Goal: Book appointment/travel/reservation

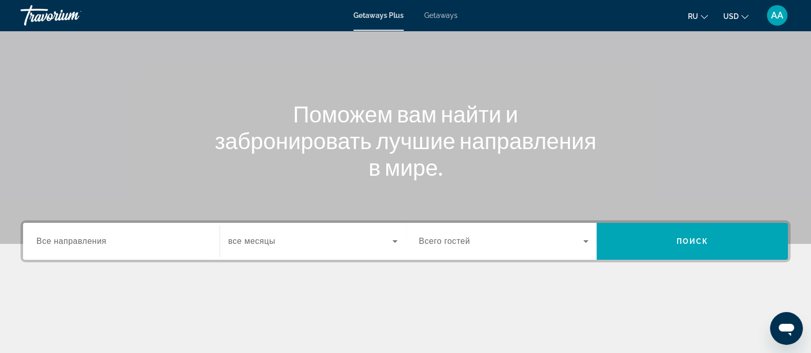
click at [90, 237] on span "Все направления" at bounding box center [71, 241] width 70 height 9
click at [90, 237] on input "Destination Все направления" at bounding box center [121, 242] width 170 height 12
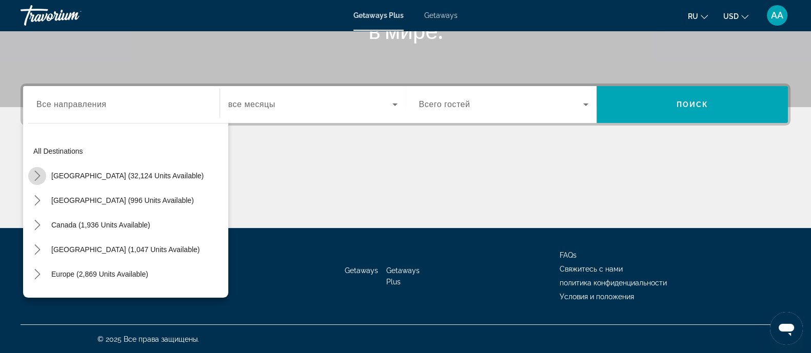
click at [41, 176] on icon "Toggle United States (32,124 units available) submenu" at bounding box center [37, 176] width 10 height 10
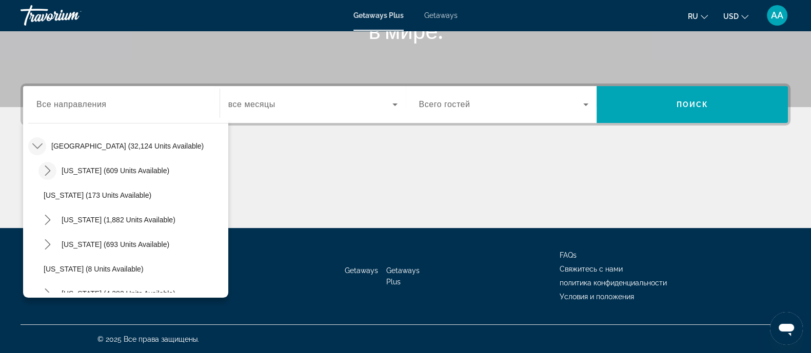
click at [45, 166] on icon "Toggle Arizona (609 units available) submenu" at bounding box center [48, 171] width 6 height 10
click at [82, 108] on span "Все направления" at bounding box center [71, 104] width 70 height 9
click at [82, 108] on input "Destination Все направления" at bounding box center [121, 105] width 170 height 12
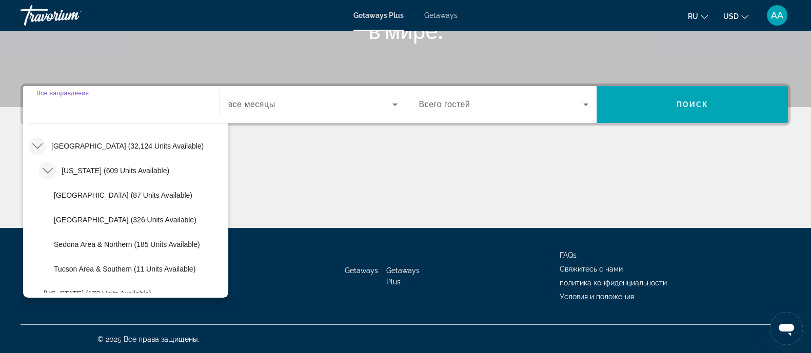
click at [82, 108] on input "Destination Все направления" at bounding box center [121, 105] width 170 height 12
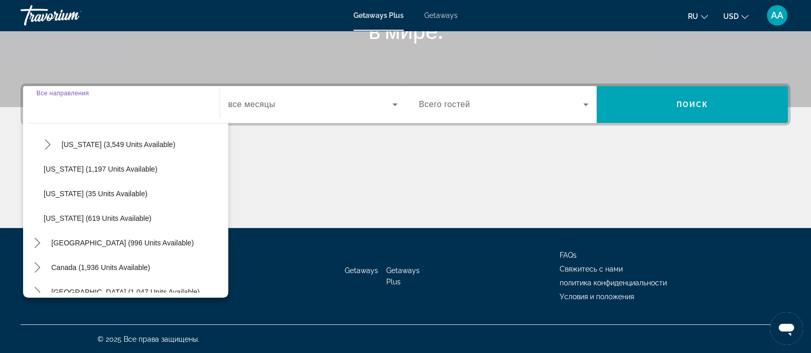
scroll to position [1056, 0]
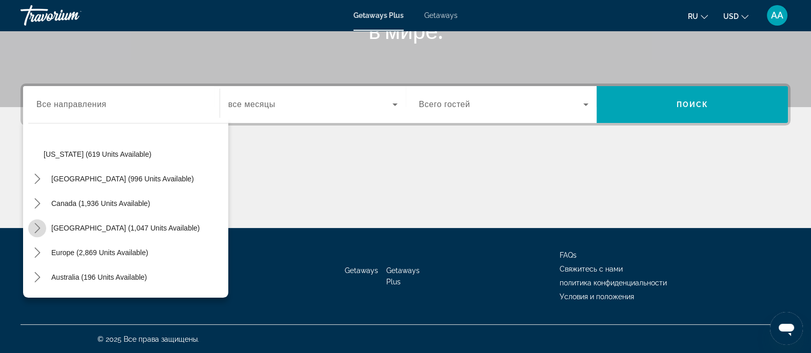
click at [41, 224] on icon "Toggle Caribbean & Atlantic Islands (1,047 units available) submenu" at bounding box center [37, 228] width 10 height 10
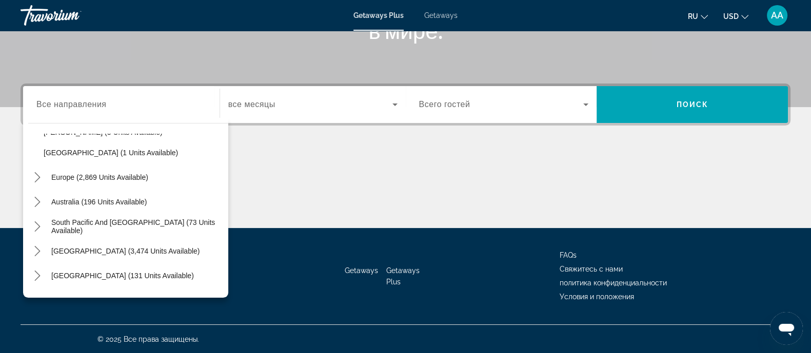
scroll to position [1323, 0]
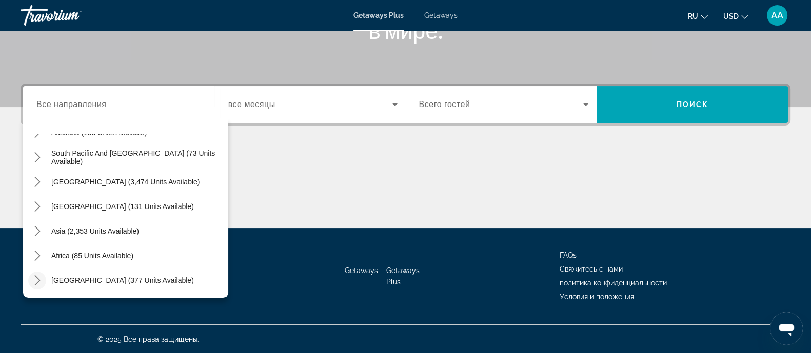
click at [38, 283] on icon "Toggle Middle East (377 units available) submenu" at bounding box center [37, 280] width 10 height 10
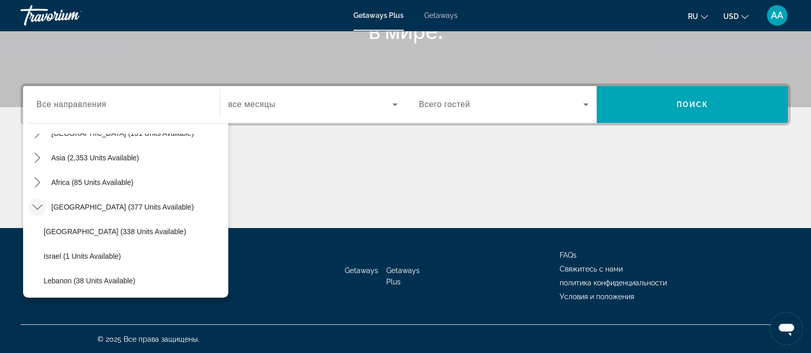
scroll to position [1205, 0]
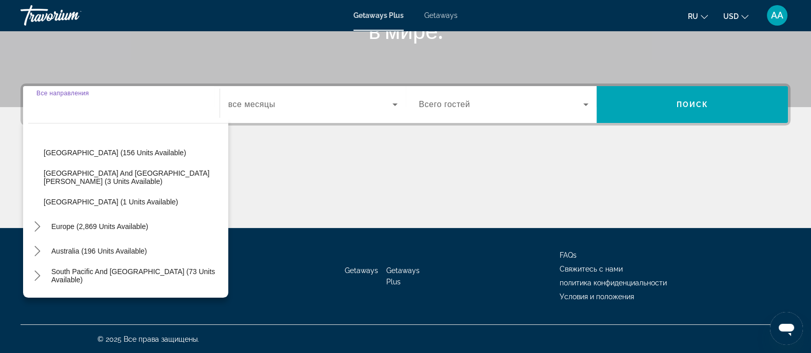
click at [177, 109] on input "Destination Все направления" at bounding box center [121, 105] width 170 height 12
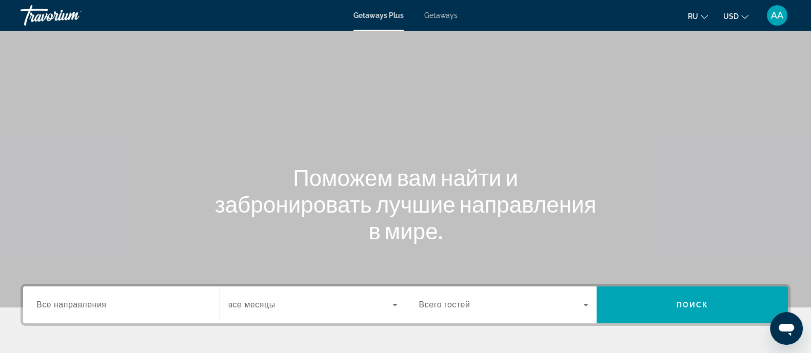
click at [533, 64] on div "Main content" at bounding box center [405, 154] width 811 height 308
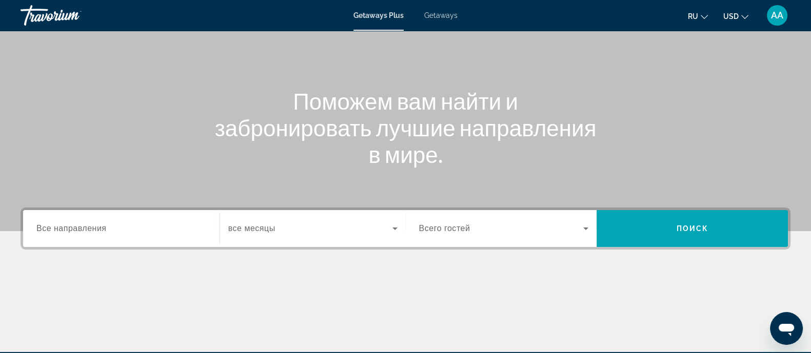
scroll to position [192, 0]
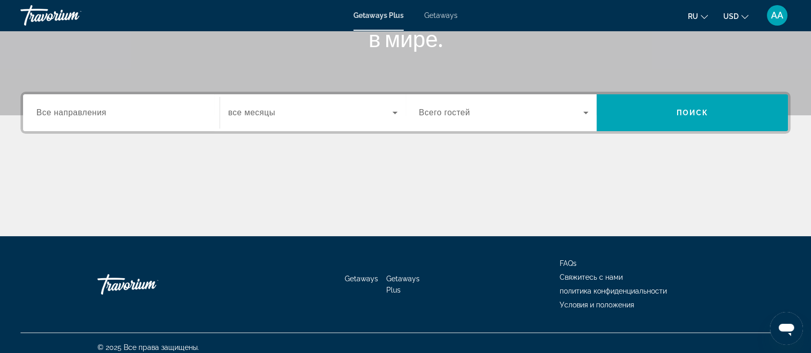
click at [77, 120] on div "Search widget" at bounding box center [121, 112] width 170 height 29
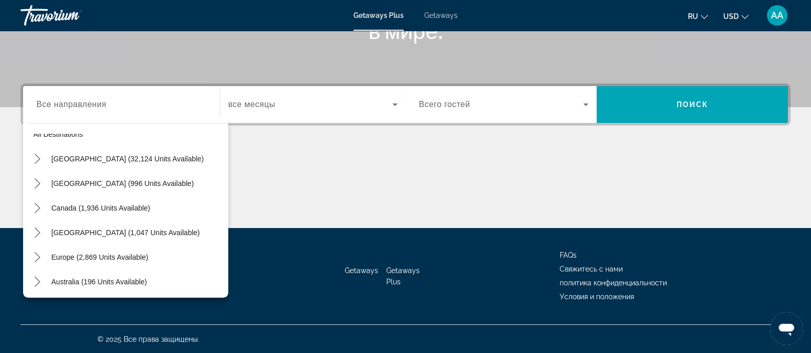
scroll to position [25, 0]
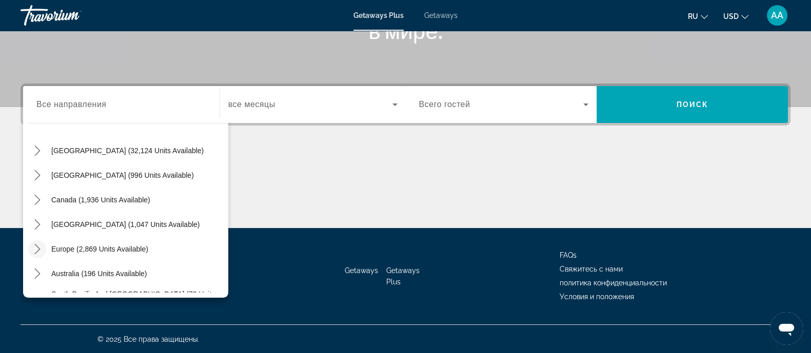
click at [33, 250] on icon "Toggle Europe (2,869 units available) submenu" at bounding box center [37, 249] width 10 height 10
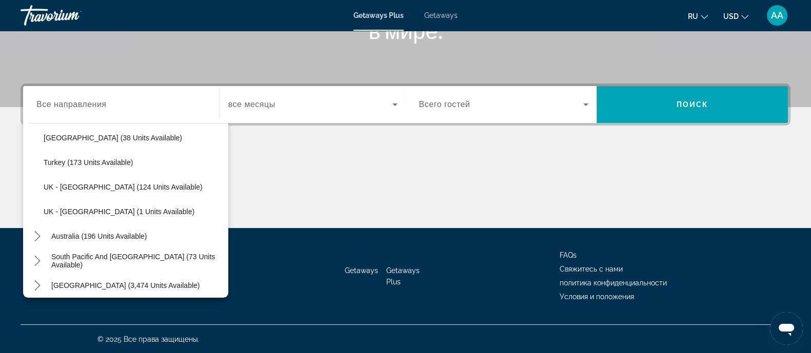
scroll to position [564, 0]
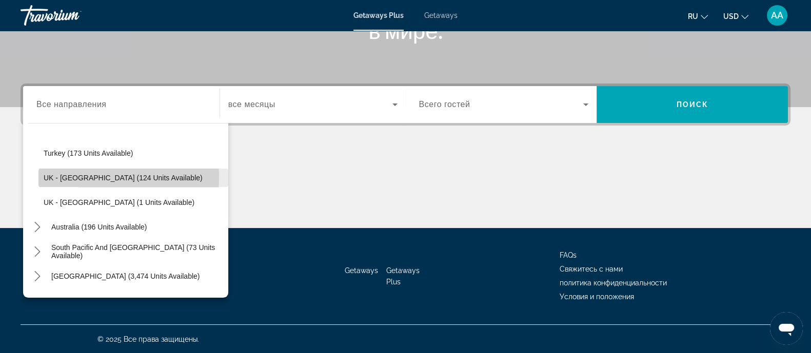
click at [84, 177] on span "UK - [GEOGRAPHIC_DATA] (124 units available)" at bounding box center [123, 178] width 159 height 8
type input "**********"
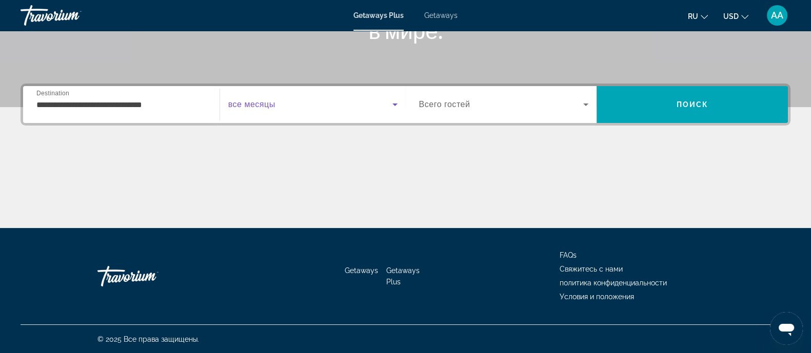
click at [332, 106] on span "Search widget" at bounding box center [310, 104] width 164 height 12
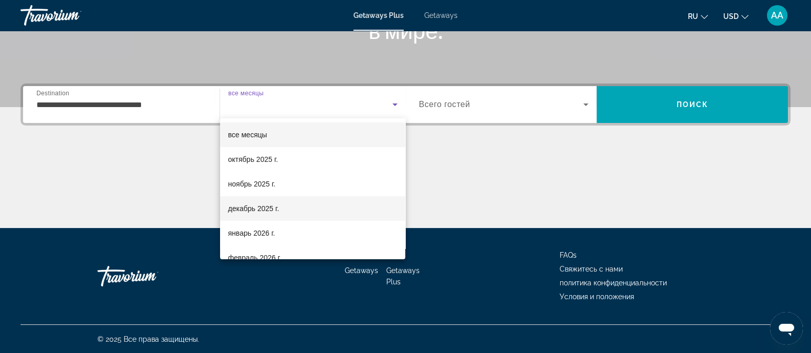
click at [249, 209] on span "декабрь 2025 г." at bounding box center [253, 209] width 51 height 12
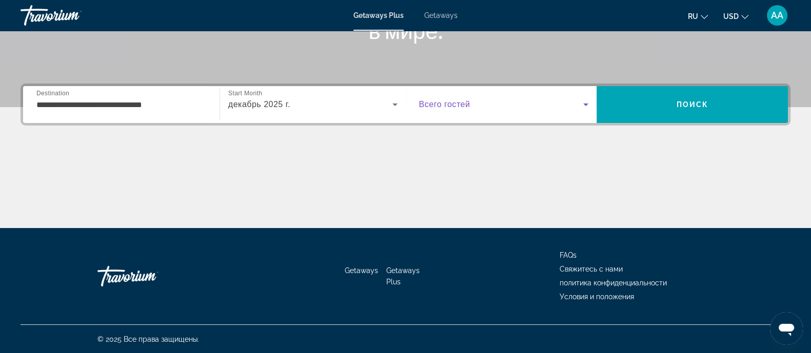
click at [486, 106] on span "Search widget" at bounding box center [501, 104] width 165 height 12
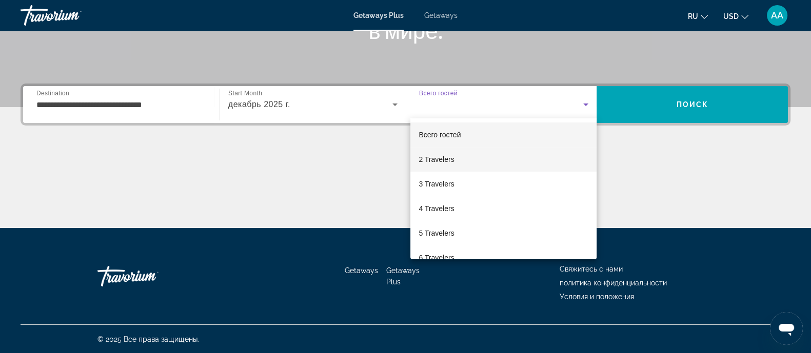
click at [441, 157] on span "2 Travelers" at bounding box center [436, 159] width 35 height 12
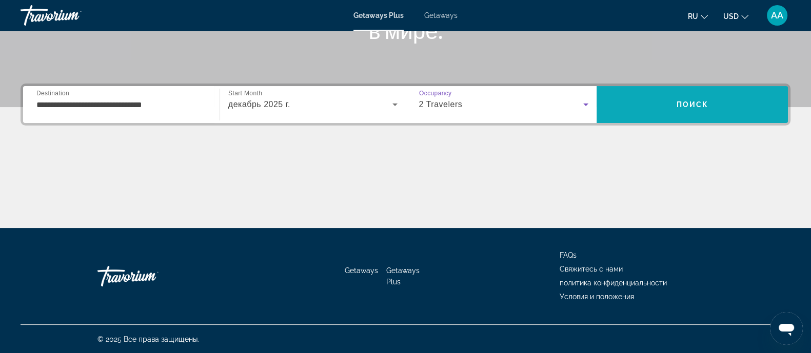
click at [679, 101] on span "Поиск" at bounding box center [692, 105] width 32 height 8
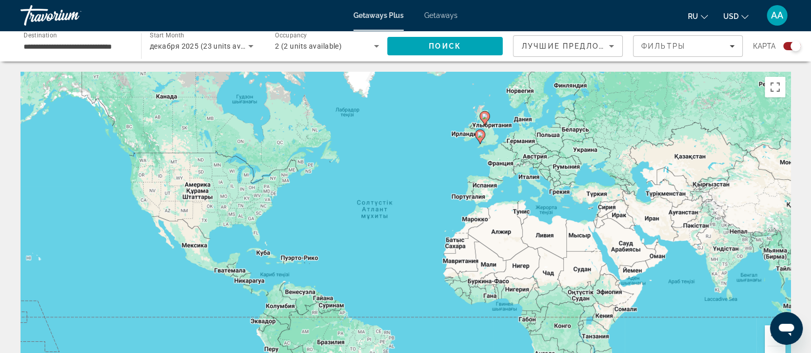
click at [486, 116] on image "Main content" at bounding box center [485, 116] width 6 height 6
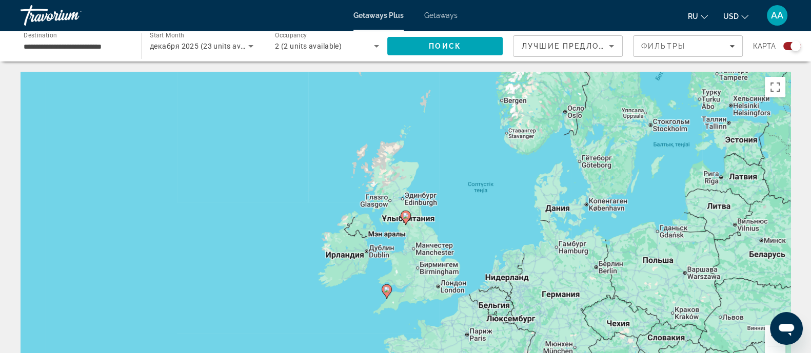
click at [405, 220] on icon "Main content" at bounding box center [405, 217] width 9 height 13
type input "**********"
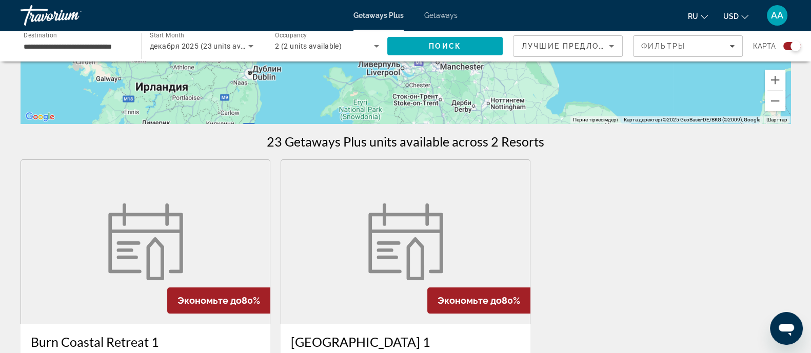
scroll to position [448, 0]
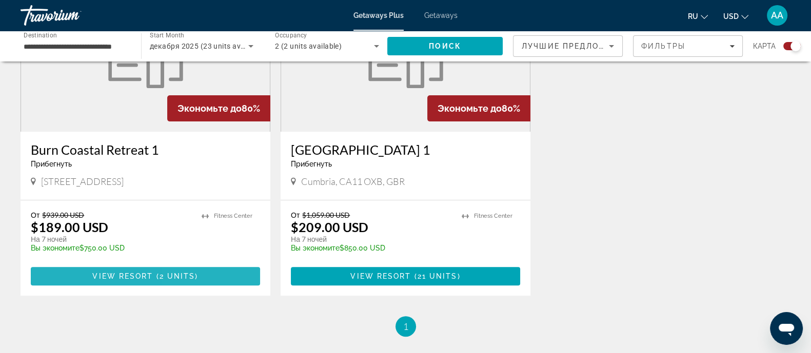
click at [212, 276] on span "Main content" at bounding box center [145, 276] width 229 height 25
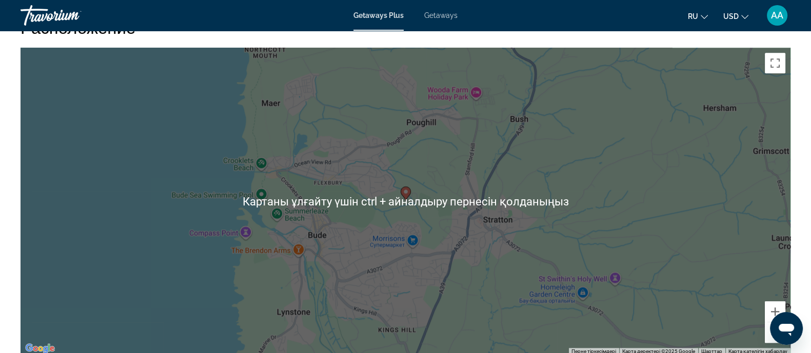
scroll to position [1346, 0]
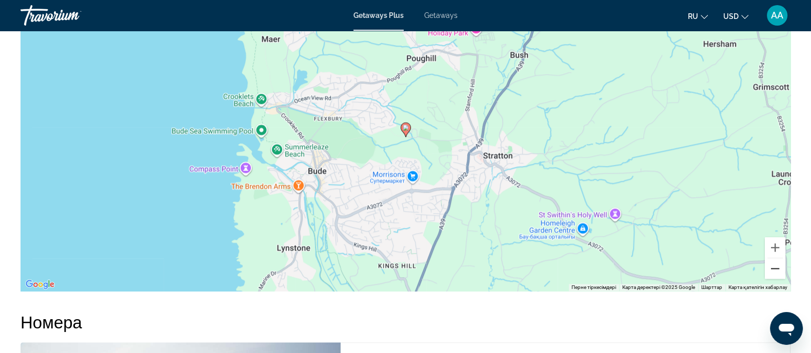
click at [776, 266] on button "Кішірейту" at bounding box center [775, 269] width 21 height 21
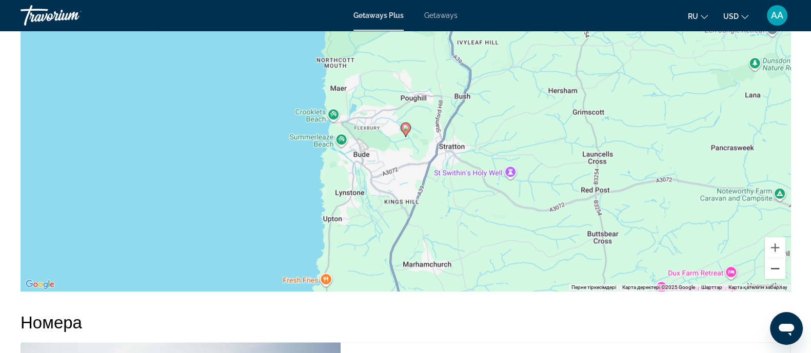
click at [776, 266] on button "Кішірейту" at bounding box center [775, 269] width 21 height 21
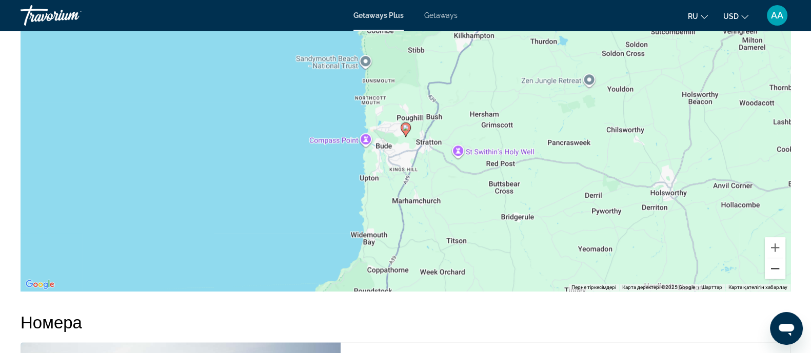
click at [776, 266] on button "Кішірейту" at bounding box center [775, 269] width 21 height 21
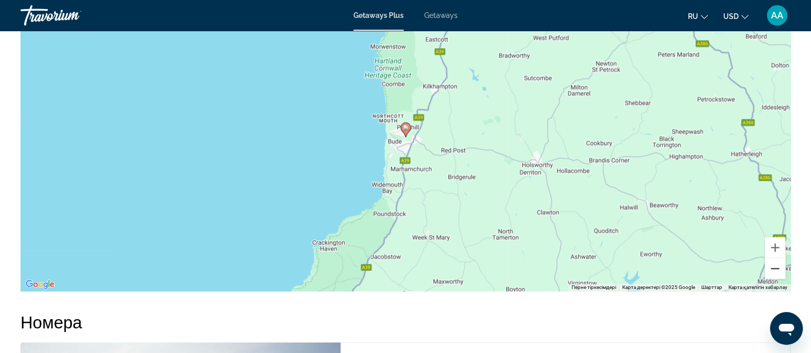
click at [776, 266] on button "Кішірейту" at bounding box center [775, 269] width 21 height 21
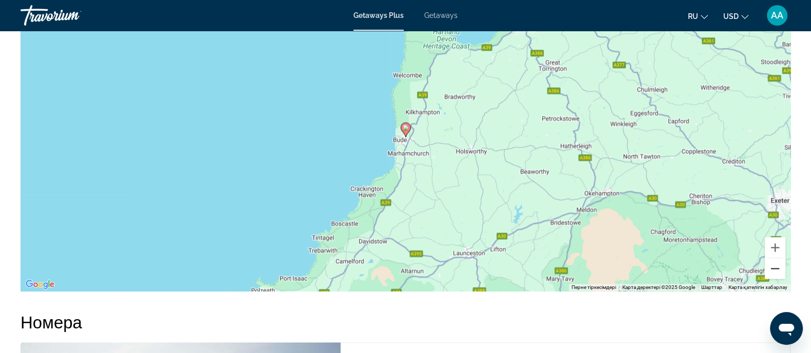
click at [776, 266] on button "Кішірейту" at bounding box center [775, 269] width 21 height 21
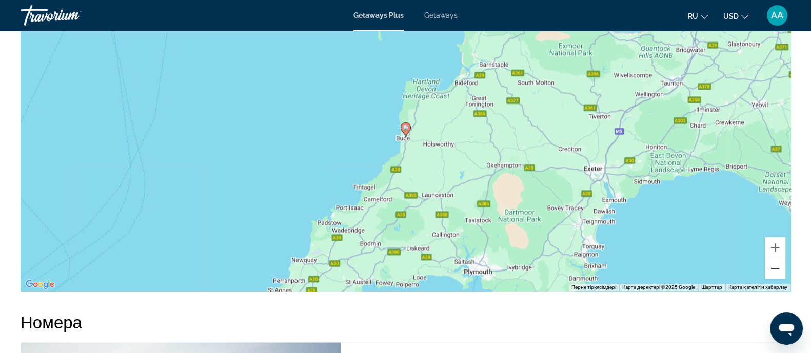
click at [776, 266] on button "Кішірейту" at bounding box center [775, 269] width 21 height 21
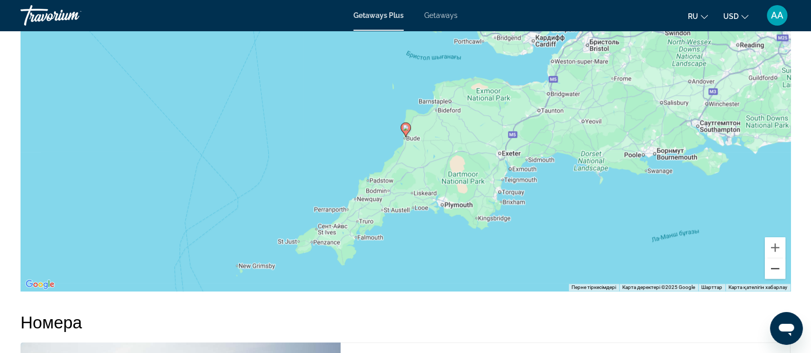
click at [775, 267] on button "Кішірейту" at bounding box center [775, 269] width 21 height 21
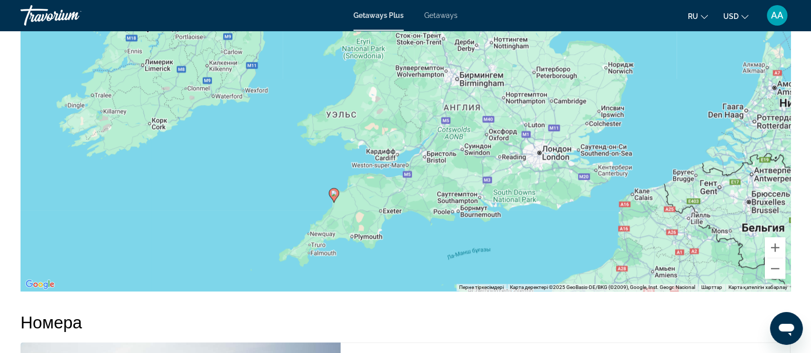
drag, startPoint x: 578, startPoint y: 121, endPoint x: 503, endPoint y: 189, distance: 101.3
click at [503, 189] on div "Пернетақта арқылы сүйреуді іске қосу үшін Alt + Enter пернелерін басыңыз. Перне…" at bounding box center [406, 138] width 770 height 308
click at [773, 272] on button "Кішірейту" at bounding box center [775, 269] width 21 height 21
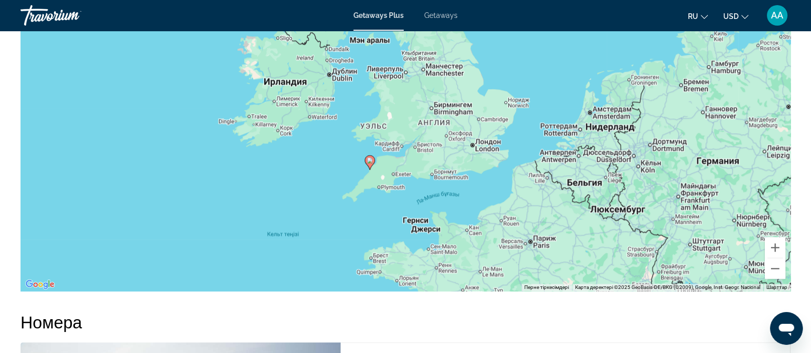
click at [488, 151] on div "Пернетақта арқылы сүйреуді іске қосу үшін Alt + Enter пернелерін басыңыз. Перне…" at bounding box center [406, 138] width 770 height 308
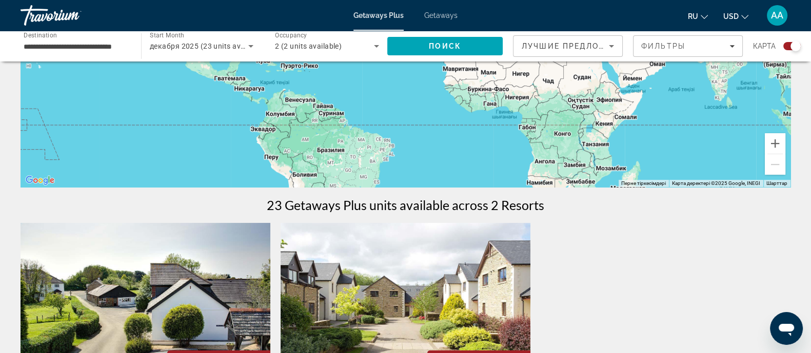
scroll to position [448, 0]
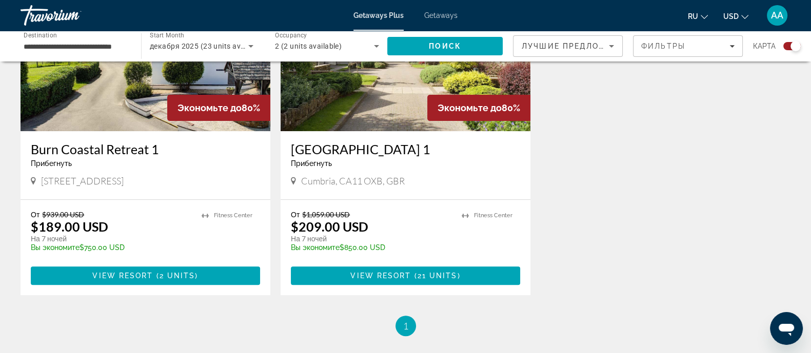
click at [356, 93] on img "Main content" at bounding box center [406, 49] width 250 height 164
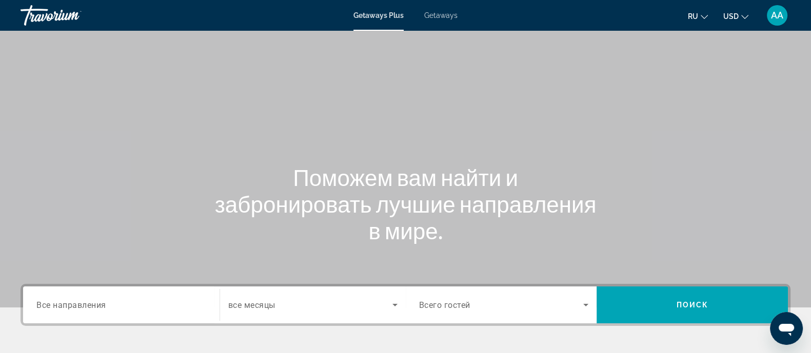
click at [68, 315] on div "Search widget" at bounding box center [121, 305] width 170 height 29
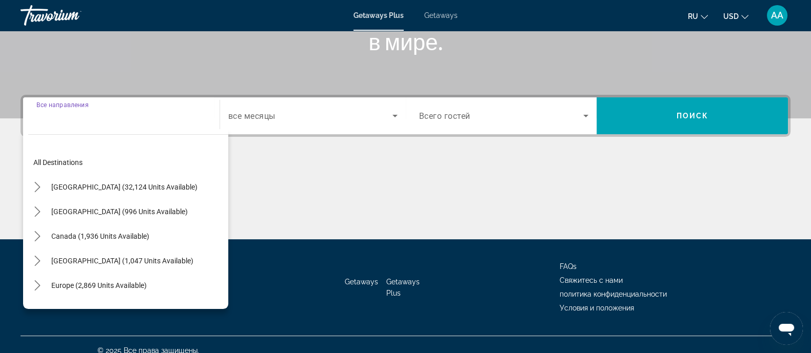
scroll to position [201, 0]
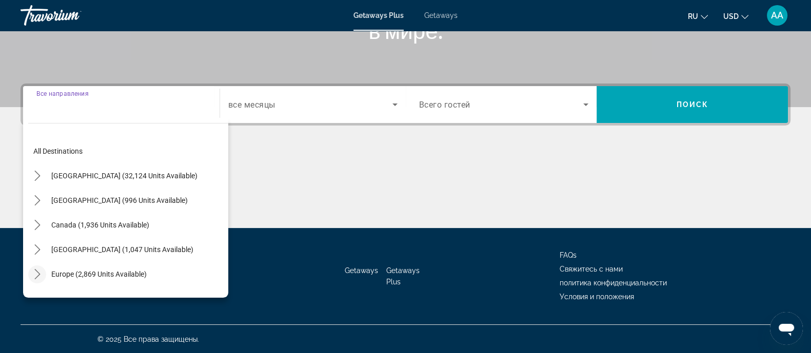
click at [32, 273] on icon "Toggle Europe (2,869 units available) submenu" at bounding box center [37, 274] width 10 height 10
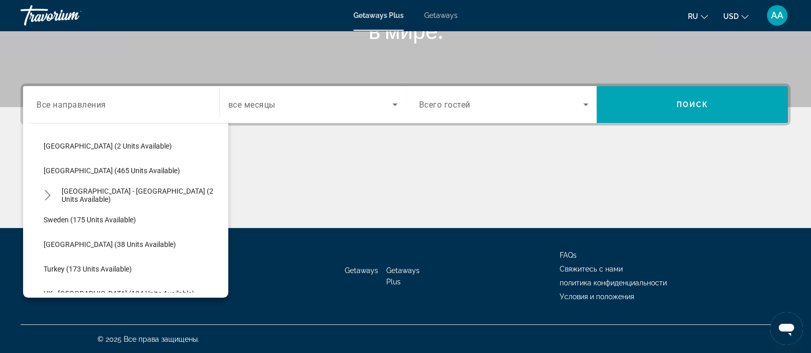
scroll to position [512, 0]
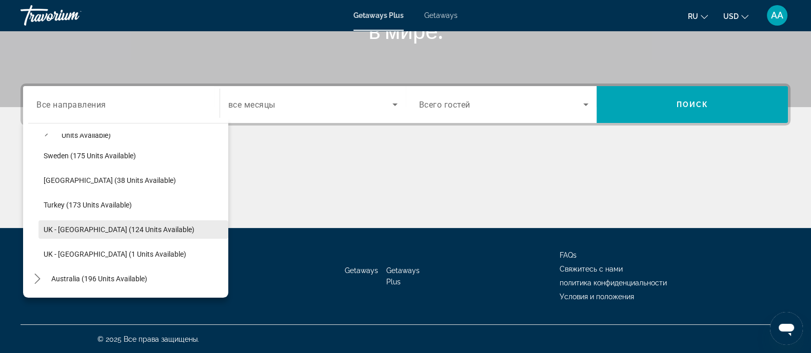
click at [121, 230] on span "UK - [GEOGRAPHIC_DATA] (124 units available)" at bounding box center [119, 230] width 151 height 8
type input "**********"
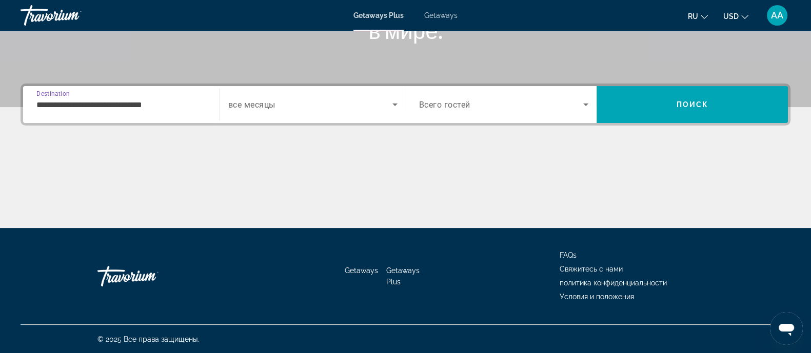
click at [487, 102] on span "Search widget" at bounding box center [501, 104] width 165 height 12
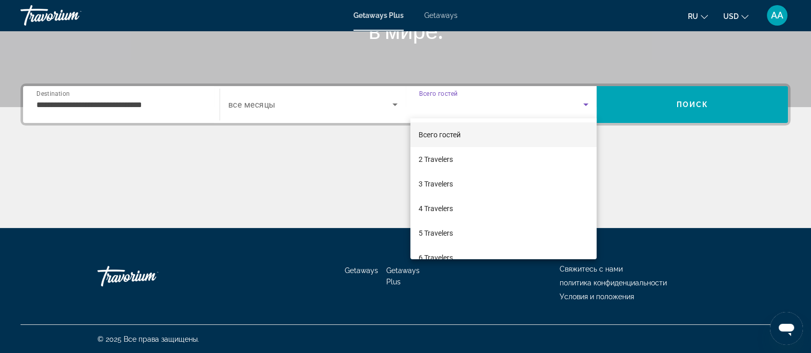
click at [713, 104] on div at bounding box center [405, 176] width 811 height 353
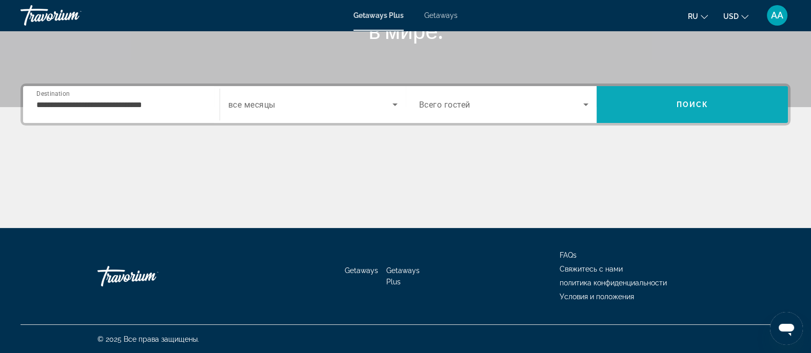
click at [696, 95] on span "Search" at bounding box center [692, 104] width 191 height 25
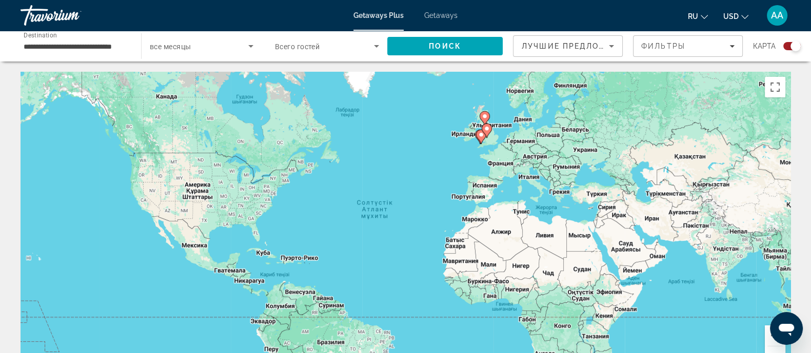
scroll to position [64, 0]
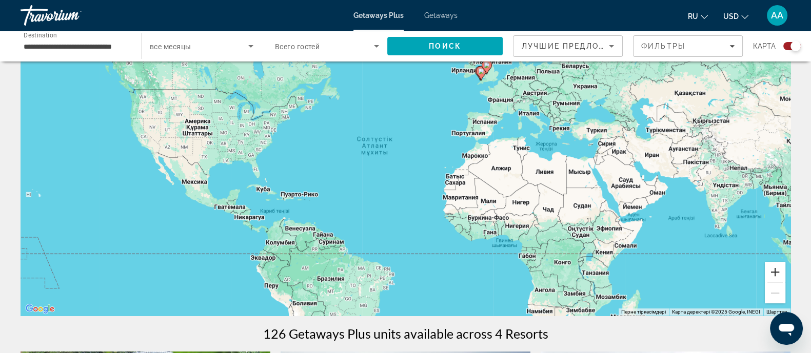
click at [778, 270] on button "Ұлғайту" at bounding box center [775, 272] width 21 height 21
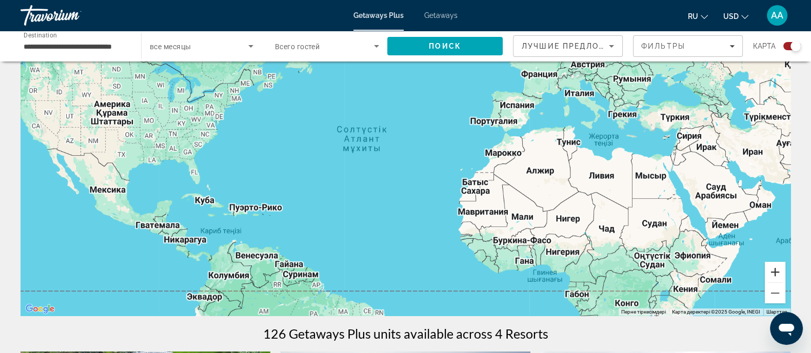
click at [778, 270] on button "Ұлғайту" at bounding box center [775, 272] width 21 height 21
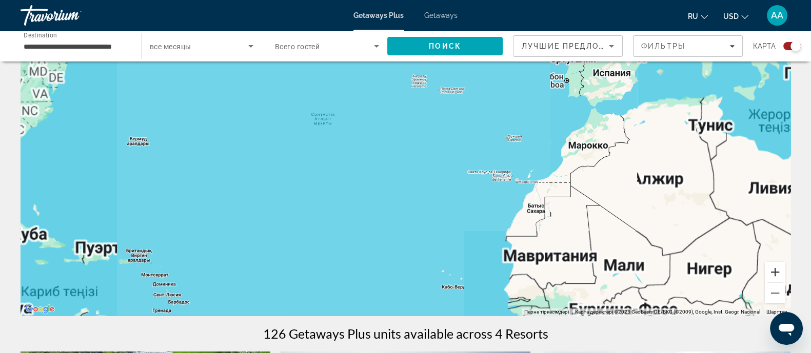
click at [778, 270] on button "Ұлғайту" at bounding box center [775, 272] width 21 height 21
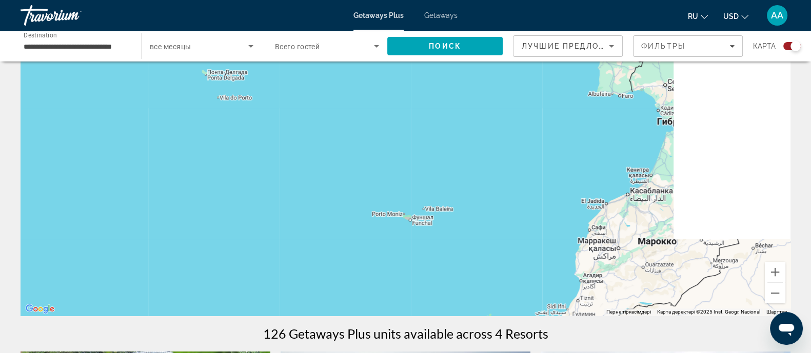
drag, startPoint x: 681, startPoint y: 151, endPoint x: 341, endPoint y: 296, distance: 369.8
click at [341, 296] on div "Main content" at bounding box center [406, 162] width 770 height 308
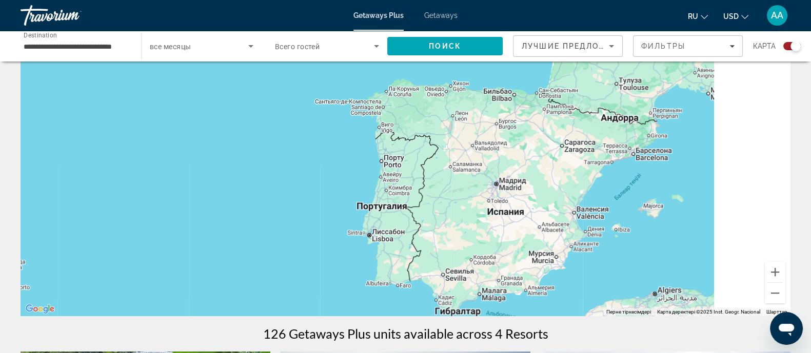
drag, startPoint x: 664, startPoint y: 137, endPoint x: 470, endPoint y: 324, distance: 269.5
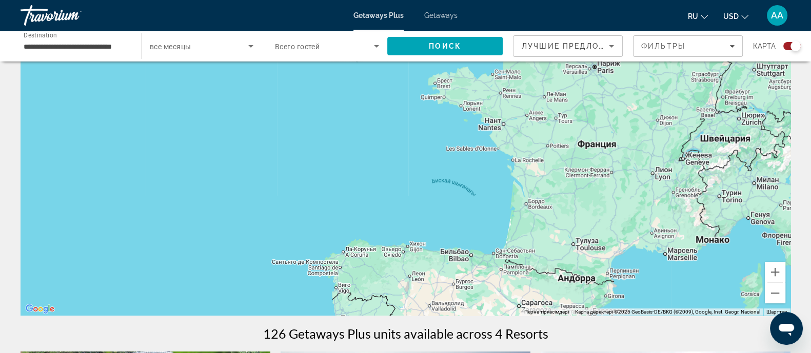
drag, startPoint x: 553, startPoint y: 138, endPoint x: 510, endPoint y: 305, distance: 172.2
click at [510, 305] on div "Main content" at bounding box center [406, 162] width 770 height 308
click at [779, 291] on button "Кішірейту" at bounding box center [775, 293] width 21 height 21
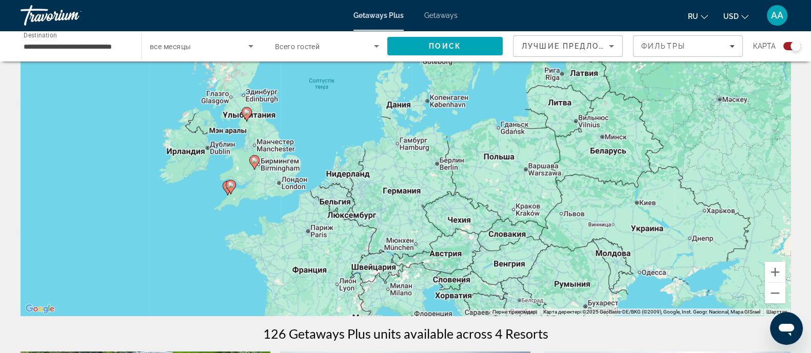
drag, startPoint x: 482, startPoint y: 124, endPoint x: 281, endPoint y: 256, distance: 240.7
click at [281, 256] on div "Пернетақта арқылы сүйреуді іске қосу үшін Alt + Enter пернелерін басыңыз. Перне…" at bounding box center [406, 162] width 770 height 308
click at [777, 275] on button "Ұлғайту" at bounding box center [775, 272] width 21 height 21
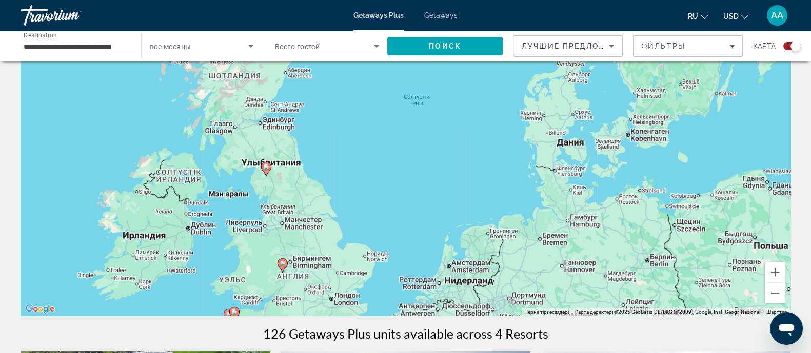
drag, startPoint x: 379, startPoint y: 273, endPoint x: 560, endPoint y: 368, distance: 204.4
click at [560, 290] on html "**********" at bounding box center [405, 112] width 811 height 353
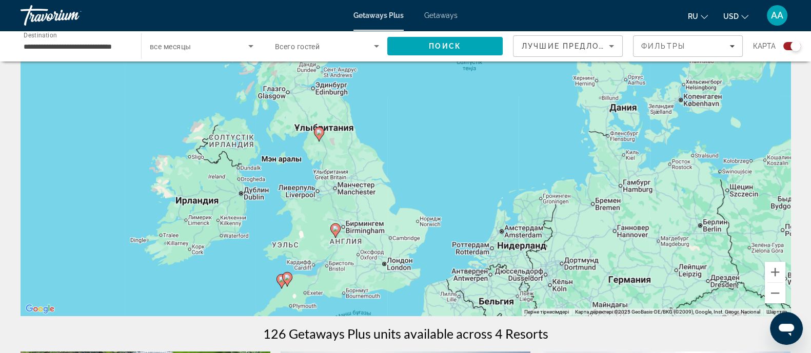
drag, startPoint x: 502, startPoint y: 156, endPoint x: 555, endPoint y: 123, distance: 62.5
click at [555, 123] on div "Пернетақта арқылы сүйреуді іске қосу үшін Alt + Enter пернелерін басыңыз. Перне…" at bounding box center [406, 162] width 770 height 308
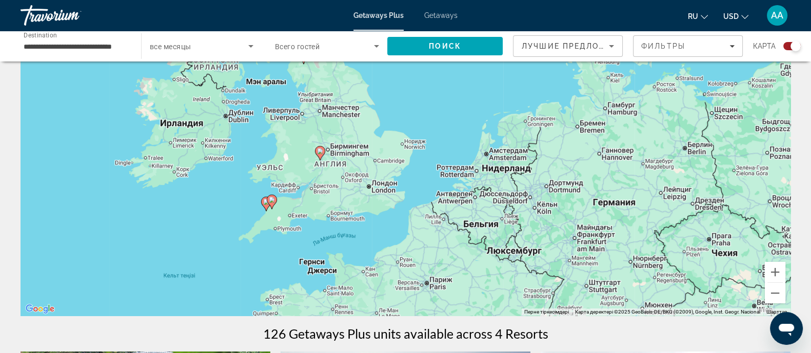
drag, startPoint x: 531, startPoint y: 286, endPoint x: 515, endPoint y: 207, distance: 80.5
click at [515, 207] on div "Пернетақта арқылы сүйреуді іске қосу үшін Alt + Enter пернелерін басыңыз. Перне…" at bounding box center [406, 162] width 770 height 308
click at [369, 189] on div "Пернетақта арқылы сүйреуді іске қосу үшін Alt + Enter пернелерін басыңыз. Перне…" at bounding box center [406, 162] width 770 height 308
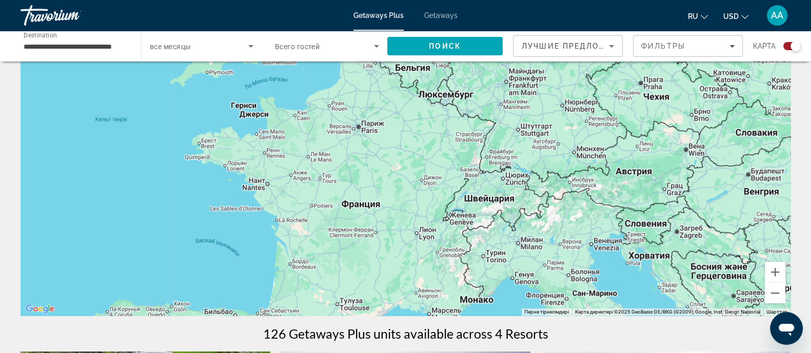
drag, startPoint x: 505, startPoint y: 307, endPoint x: 437, endPoint y: 150, distance: 171.6
click at [437, 150] on div "Пернетақта арқылы сүйреуді іске қосу үшін Alt + Enter пернелерін басыңыз. Перне…" at bounding box center [406, 162] width 770 height 308
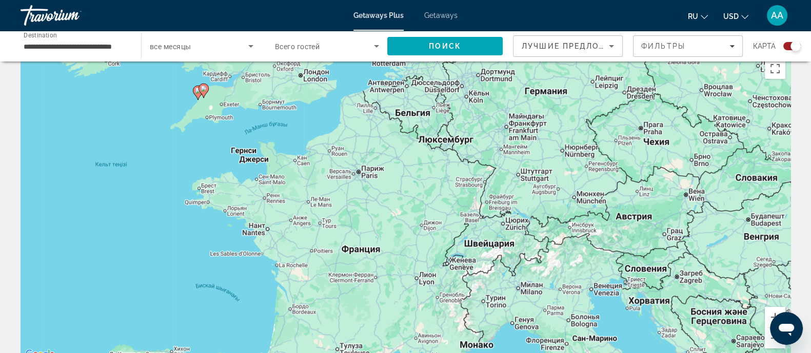
scroll to position [0, 0]
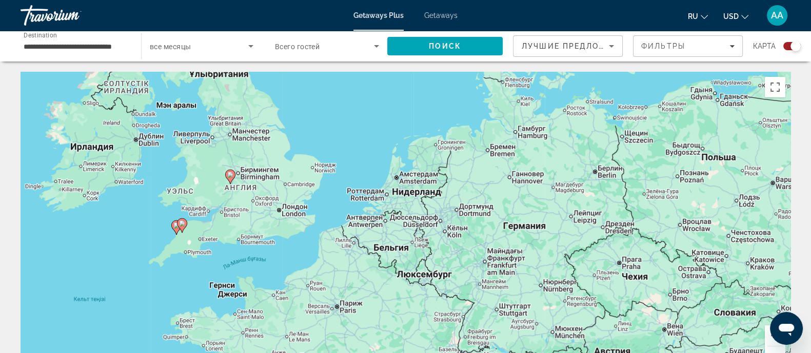
drag, startPoint x: 398, startPoint y: 188, endPoint x: 376, endPoint y: 309, distance: 123.0
click at [376, 309] on div "Пернетақта арқылы сүйреуді іске қосу үшін Alt + Enter пернелерін басыңыз. Перне…" at bounding box center [406, 226] width 770 height 308
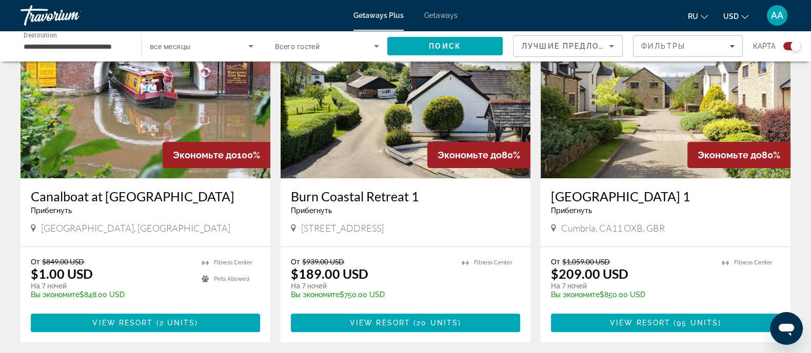
scroll to position [385, 0]
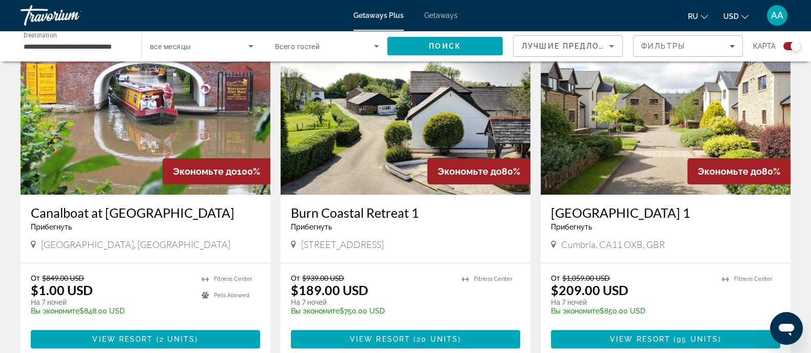
click at [119, 124] on img "Main content" at bounding box center [146, 113] width 250 height 164
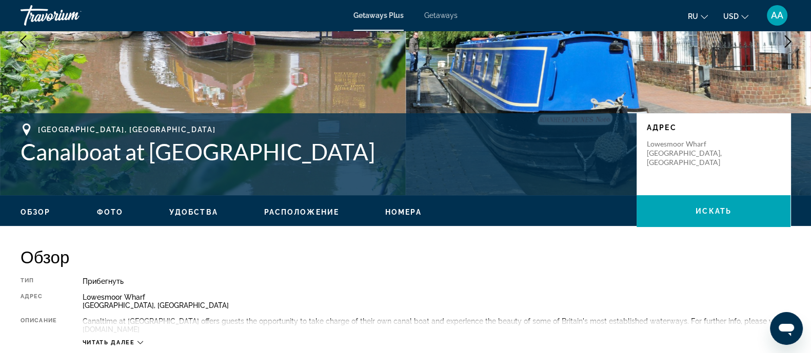
scroll to position [64, 0]
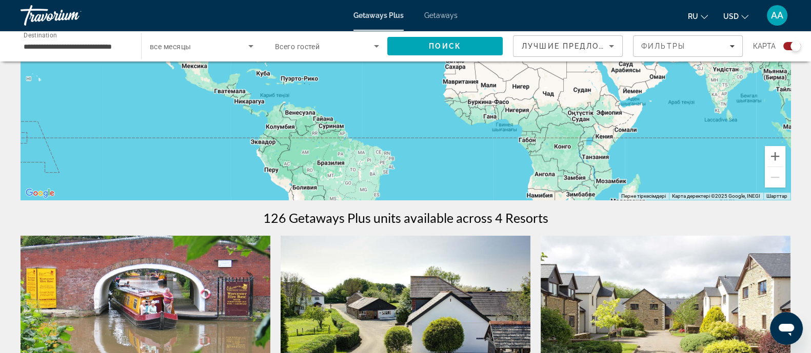
scroll to position [256, 0]
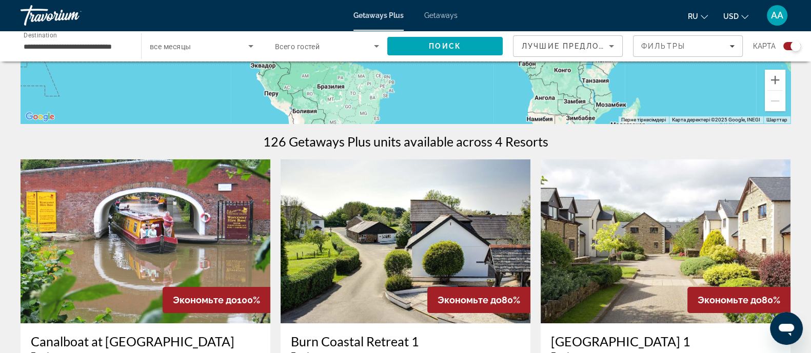
click at [184, 46] on span "все месяцы" at bounding box center [170, 47] width 41 height 8
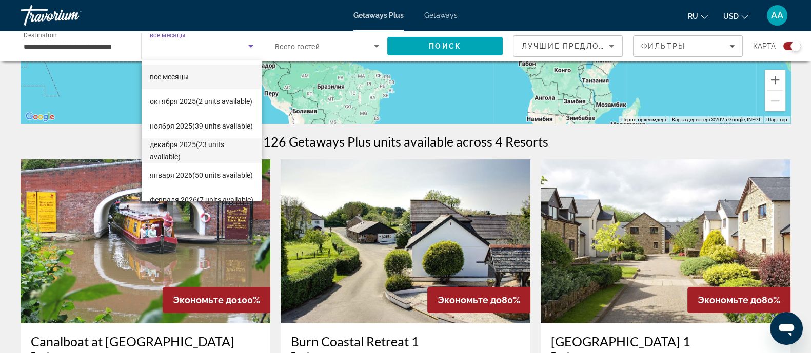
click at [168, 143] on span "декабря 2025 (23 units available)" at bounding box center [202, 150] width 104 height 25
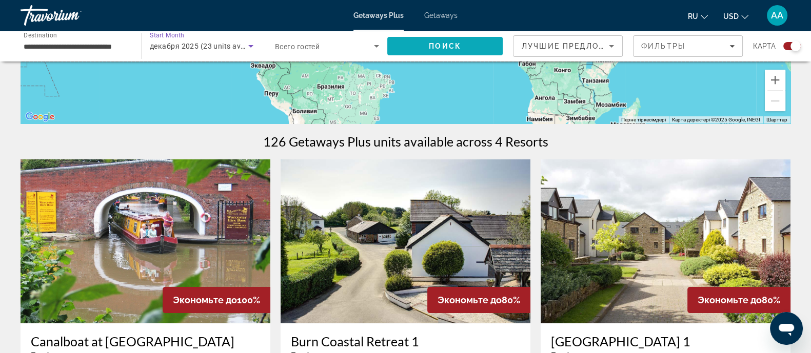
click at [457, 50] on button "Поиск" at bounding box center [444, 46] width 115 height 18
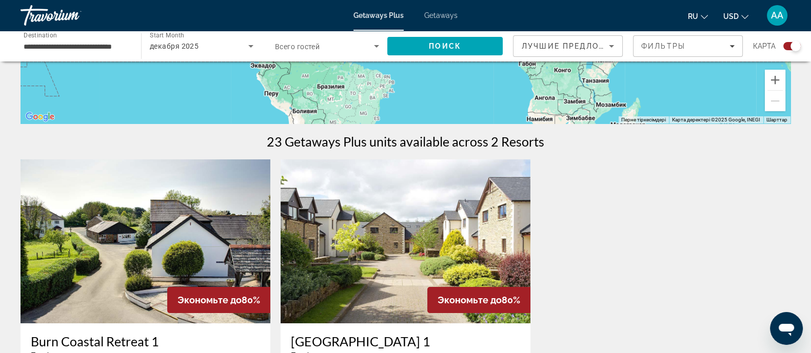
scroll to position [64, 0]
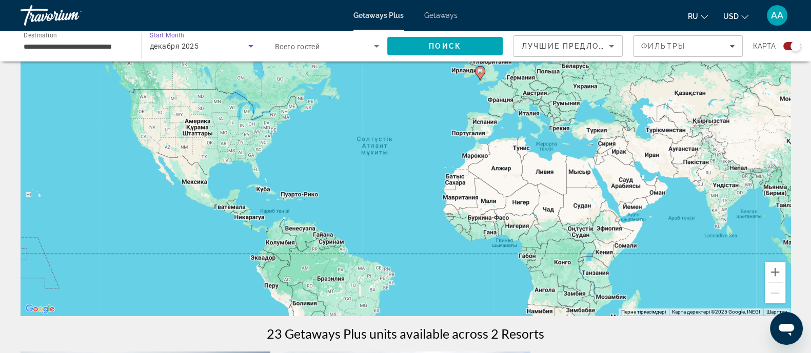
click at [203, 48] on div "декабря 2025" at bounding box center [199, 46] width 98 height 12
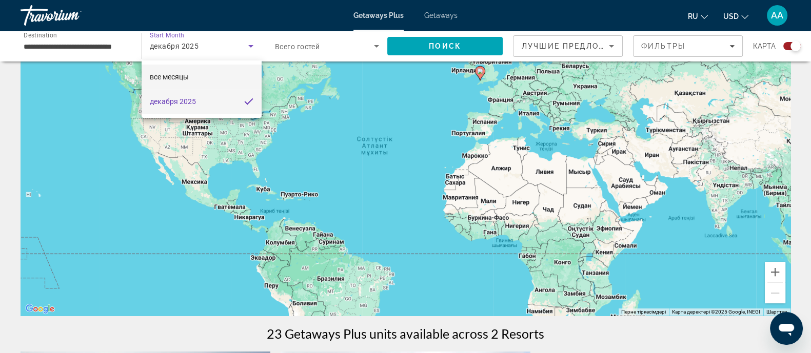
click at [208, 75] on mat-option "все месяцы" at bounding box center [202, 77] width 120 height 25
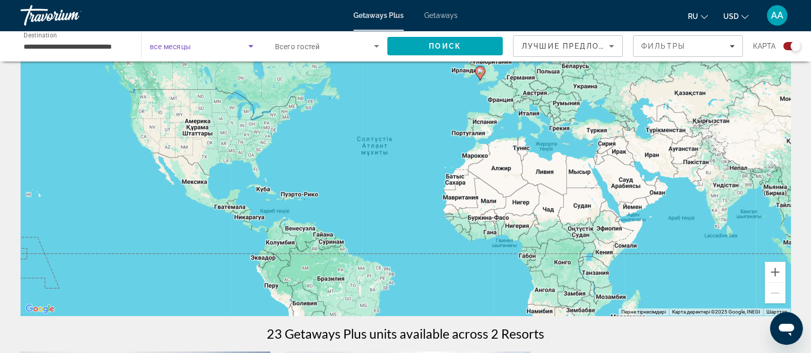
click at [235, 51] on span "Search widget" at bounding box center [199, 46] width 98 height 12
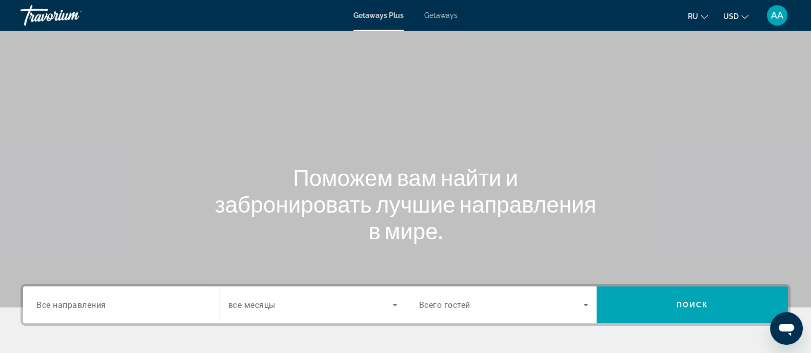
scroll to position [64, 0]
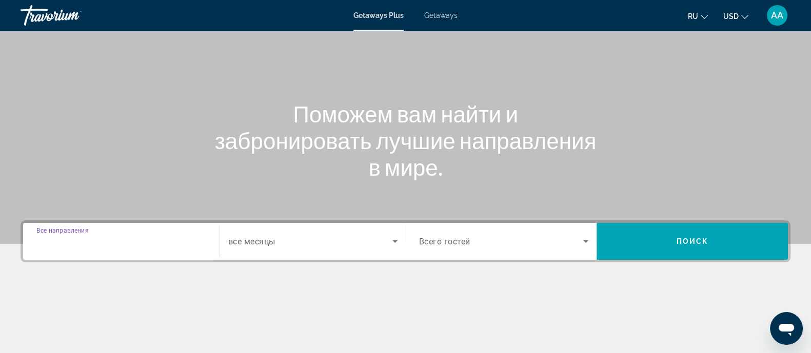
click at [164, 242] on input "Destination Все направления" at bounding box center [121, 242] width 170 height 12
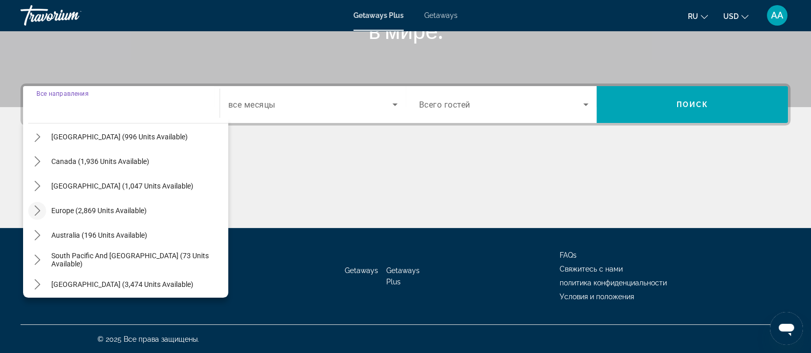
click at [34, 211] on icon "Toggle Europe (2,869 units available) submenu" at bounding box center [37, 211] width 10 height 10
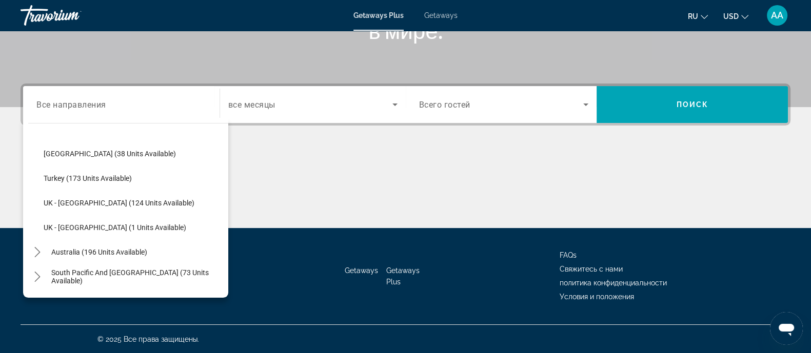
scroll to position [512, 0]
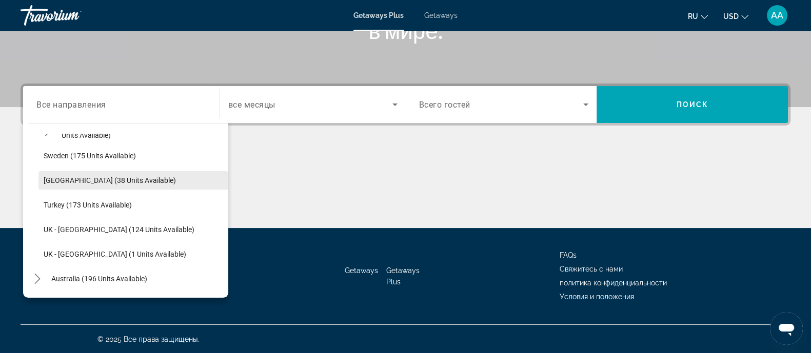
click at [78, 185] on span "Select destination: Switzerland (38 units available)" at bounding box center [133, 180] width 190 height 25
type input "**********"
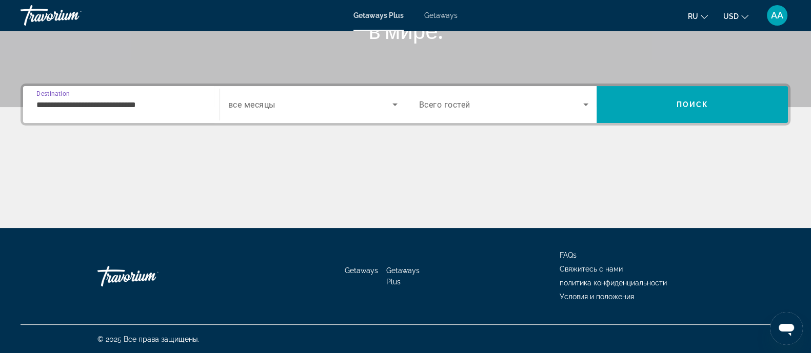
click at [344, 112] on div "Search widget" at bounding box center [312, 104] width 169 height 29
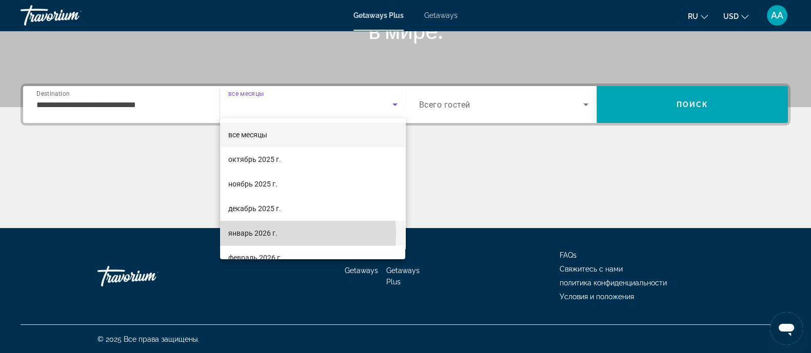
click at [253, 234] on span "январь 2026 г." at bounding box center [252, 233] width 49 height 12
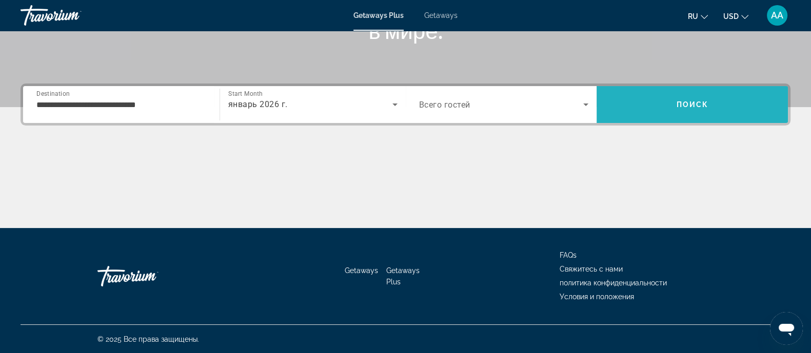
click at [717, 101] on span "Search" at bounding box center [692, 104] width 191 height 25
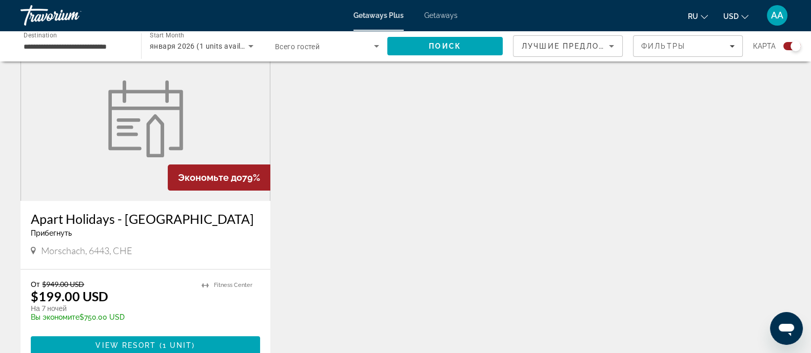
scroll to position [385, 0]
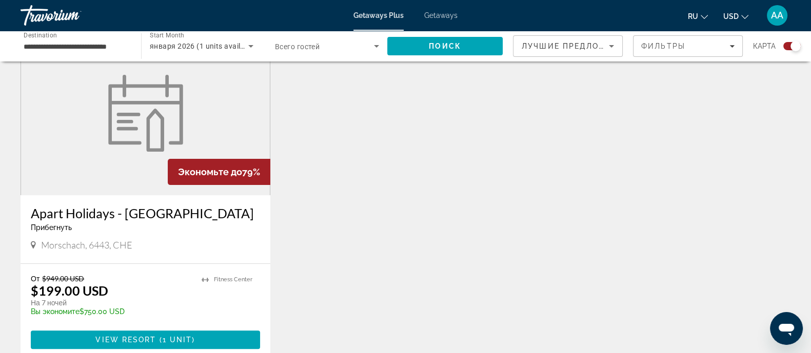
click at [130, 159] on figure "Main content" at bounding box center [145, 113] width 249 height 164
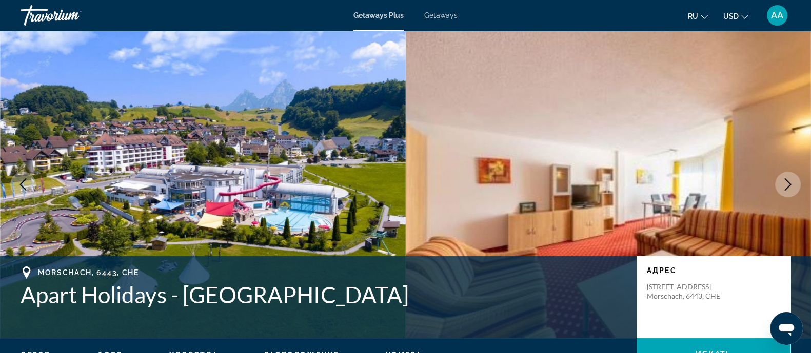
click at [25, 185] on icon "Previous image" at bounding box center [23, 184] width 12 height 12
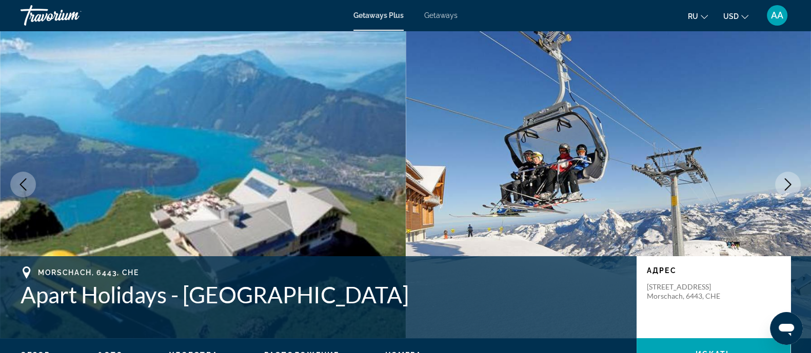
click at [25, 185] on icon "Previous image" at bounding box center [23, 184] width 12 height 12
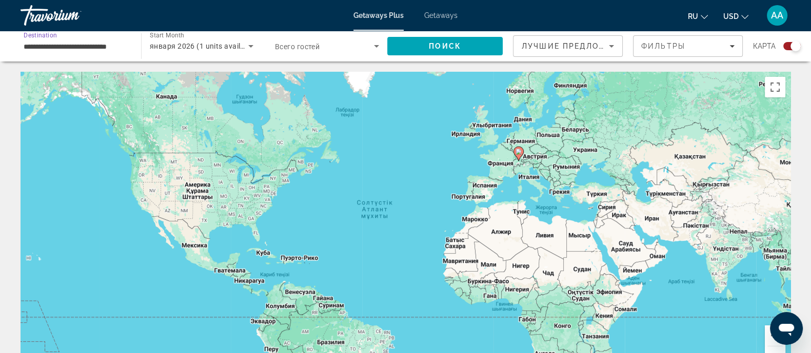
click at [85, 48] on input "**********" at bounding box center [76, 47] width 104 height 12
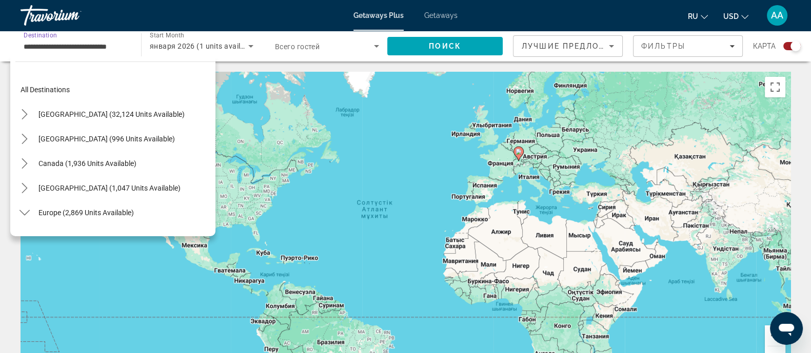
scroll to position [479, 0]
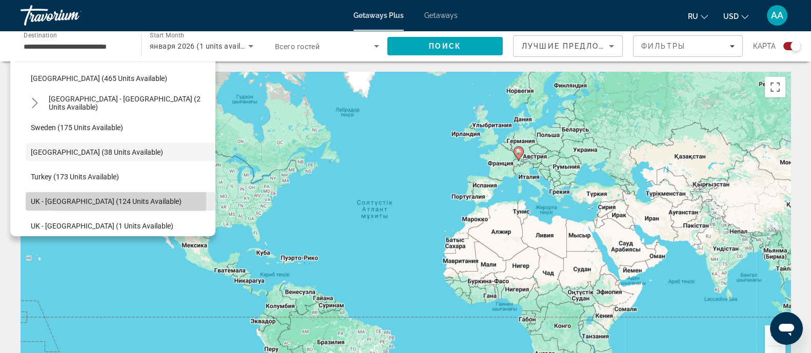
click at [65, 200] on span "UK - [GEOGRAPHIC_DATA] (124 units available)" at bounding box center [106, 201] width 151 height 8
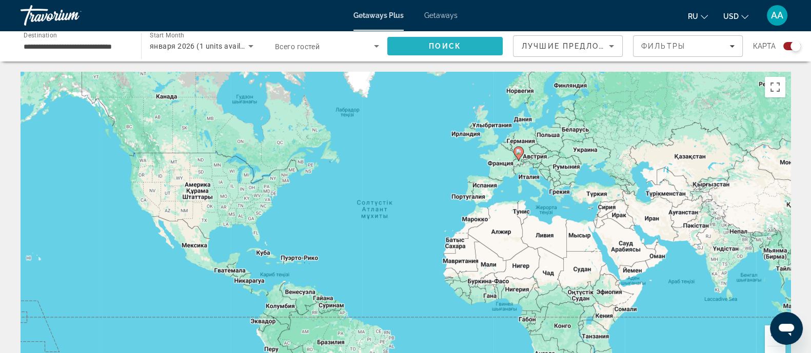
click at [464, 45] on span "Search" at bounding box center [444, 46] width 115 height 25
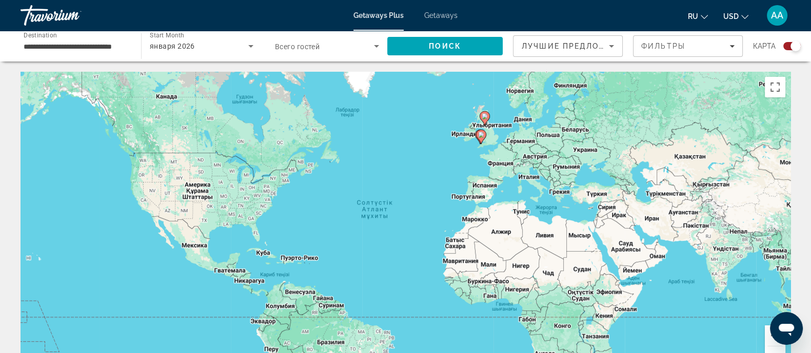
click at [87, 52] on div "**********" at bounding box center [76, 46] width 104 height 29
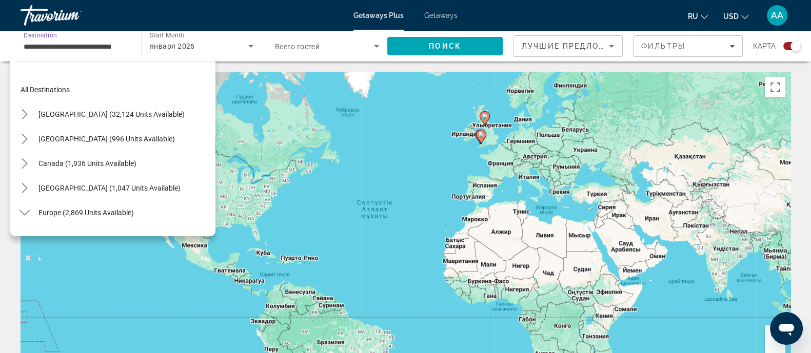
scroll to position [528, 0]
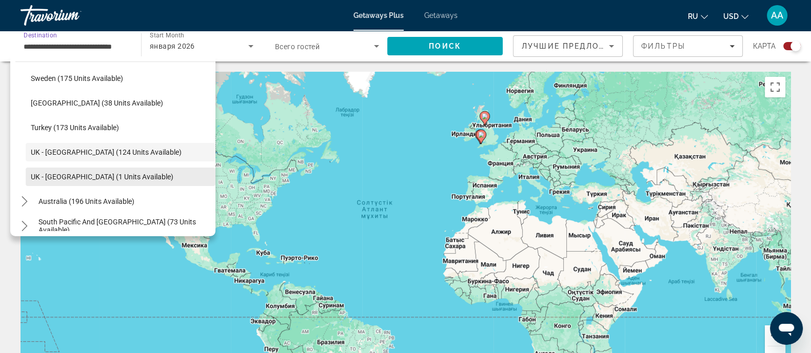
click at [85, 175] on span "UK - [GEOGRAPHIC_DATA] (1 units available)" at bounding box center [102, 177] width 143 height 8
type input "**********"
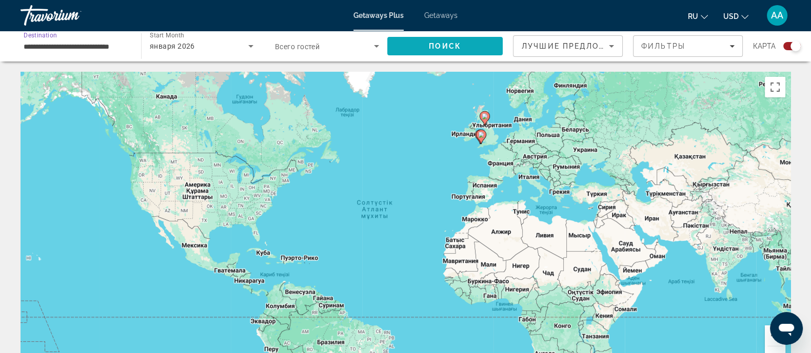
click at [413, 57] on span "Search" at bounding box center [444, 46] width 115 height 25
click at [184, 40] on div "января 2026" at bounding box center [199, 46] width 98 height 12
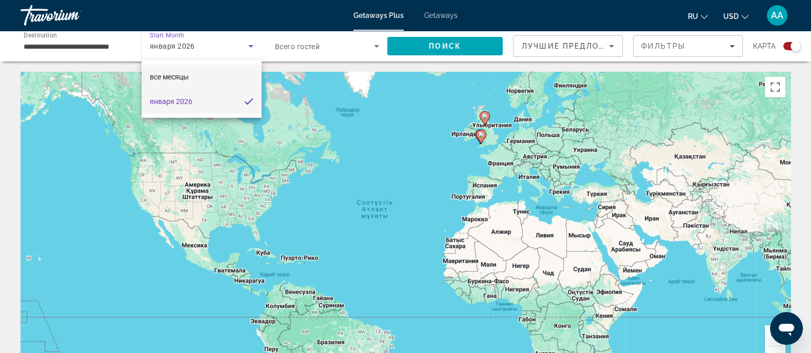
click at [177, 77] on span "все месяцы" at bounding box center [169, 77] width 39 height 8
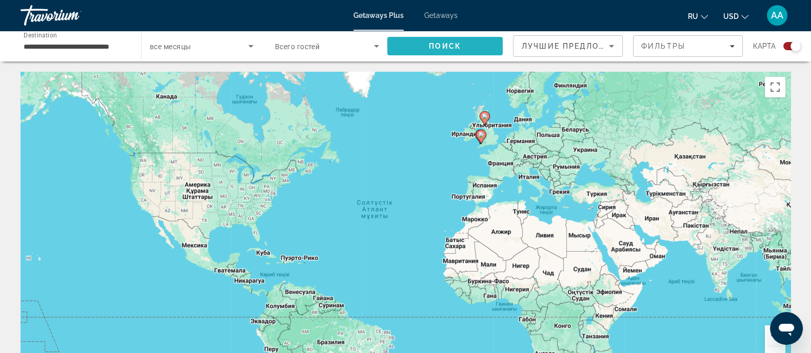
click at [411, 45] on span "Search" at bounding box center [444, 46] width 115 height 25
click at [180, 47] on span "все месяцы" at bounding box center [170, 47] width 41 height 8
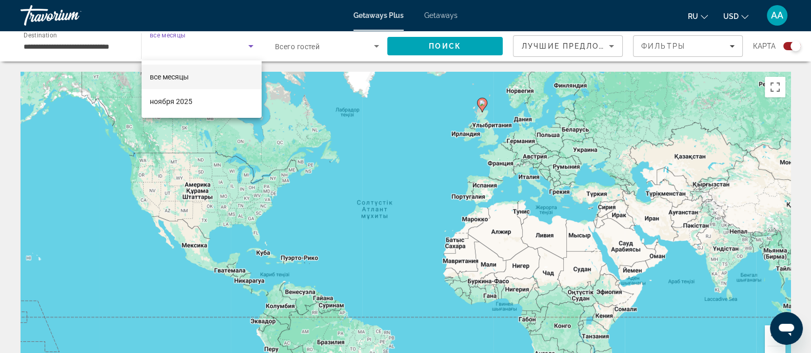
click at [180, 47] on div at bounding box center [405, 176] width 811 height 353
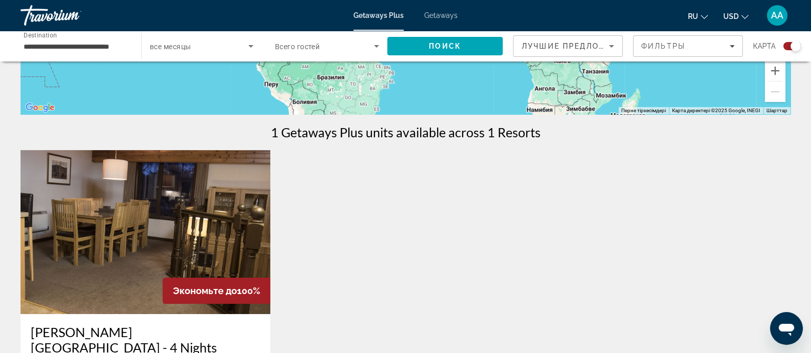
scroll to position [321, 0]
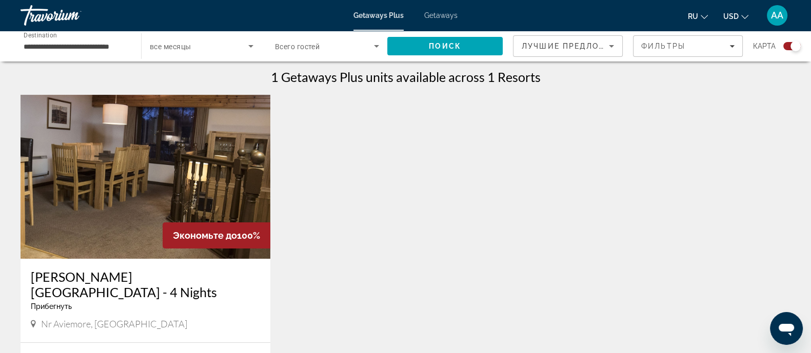
click at [133, 122] on img "Main content" at bounding box center [146, 177] width 250 height 164
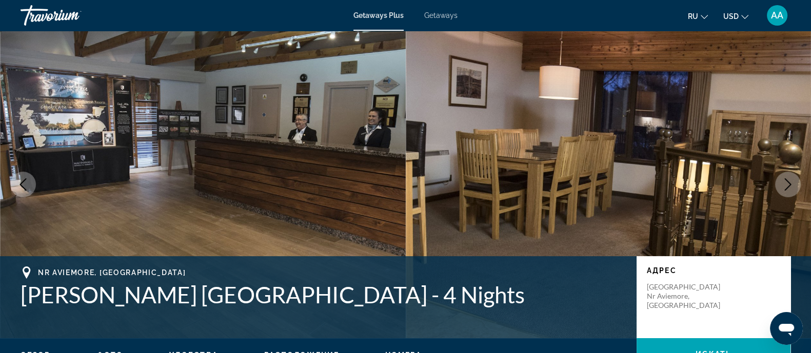
click at [445, 15] on span "Getaways" at bounding box center [440, 15] width 33 height 8
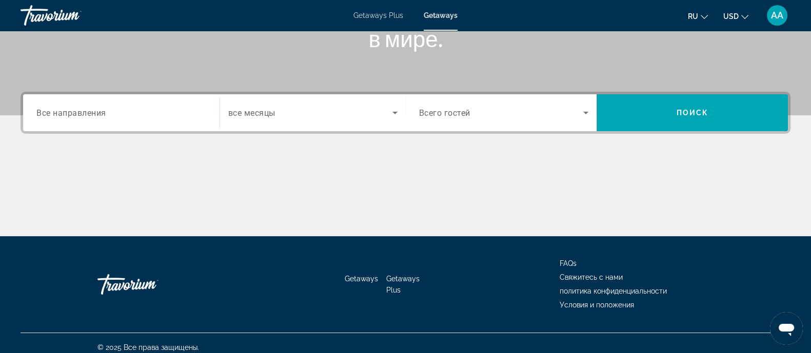
click at [146, 116] on input "Destination Все направления" at bounding box center [121, 113] width 170 height 12
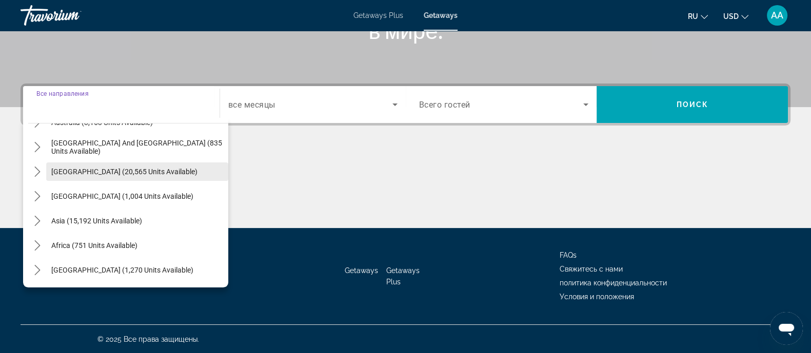
scroll to position [102, 0]
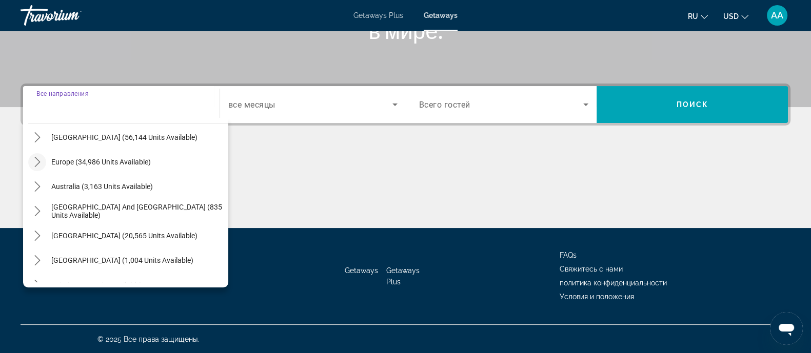
click at [38, 161] on icon "Toggle Europe (34,986 units available) submenu" at bounding box center [37, 162] width 10 height 10
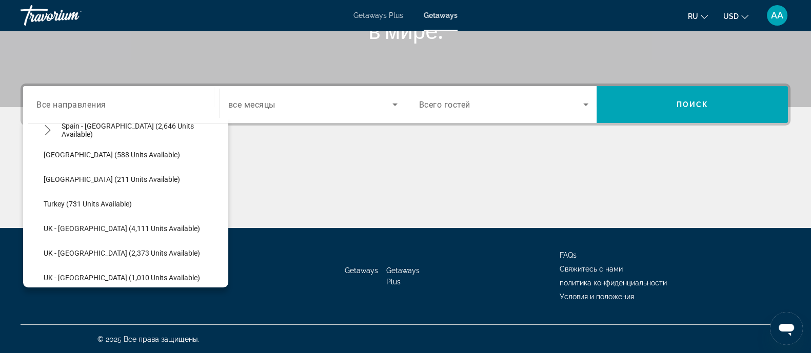
scroll to position [641, 0]
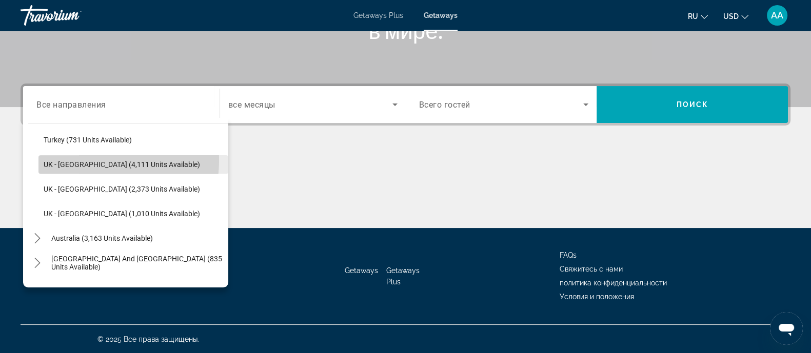
click at [84, 161] on span "UK - [GEOGRAPHIC_DATA] (4,111 units available)" at bounding box center [122, 165] width 156 height 8
type input "**********"
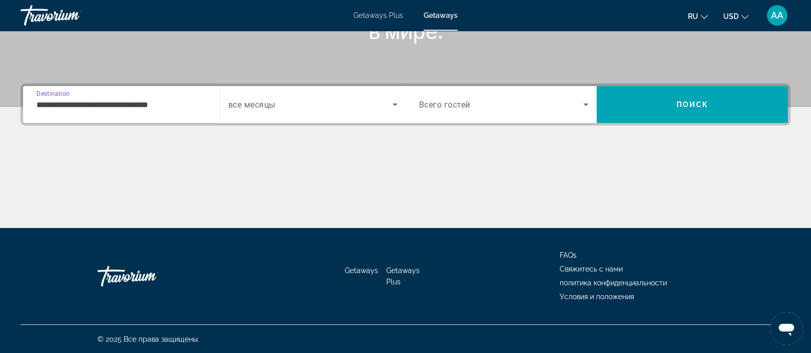
click at [359, 105] on span "Search widget" at bounding box center [310, 104] width 164 height 12
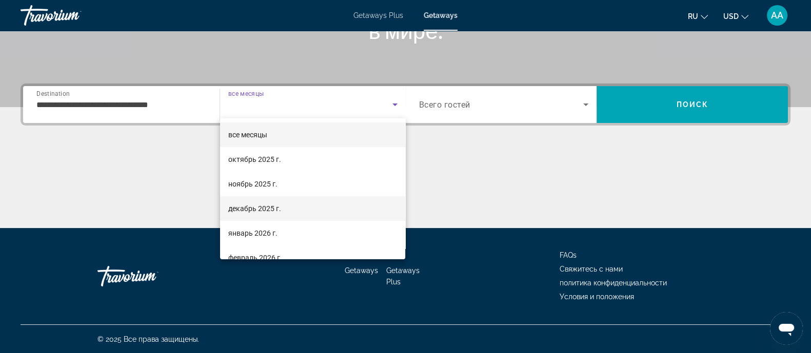
click at [268, 209] on span "декабрь 2025 г." at bounding box center [254, 209] width 53 height 12
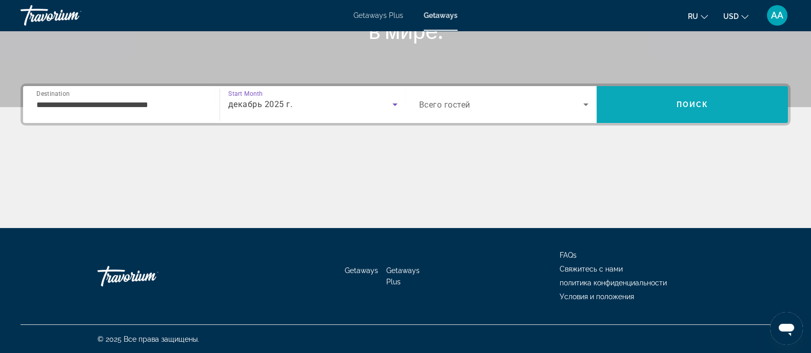
click at [687, 95] on span "Search" at bounding box center [692, 104] width 191 height 25
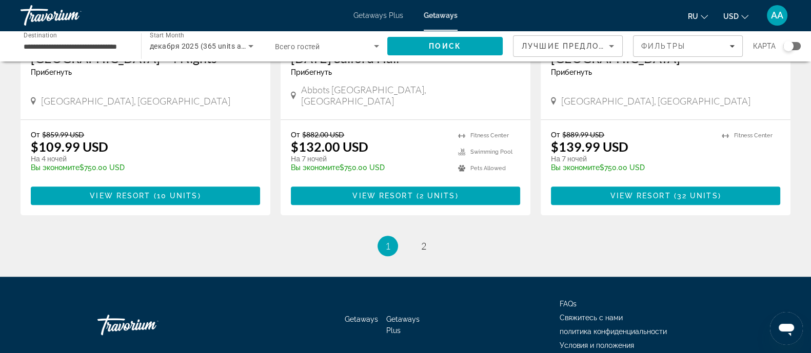
scroll to position [1282, 0]
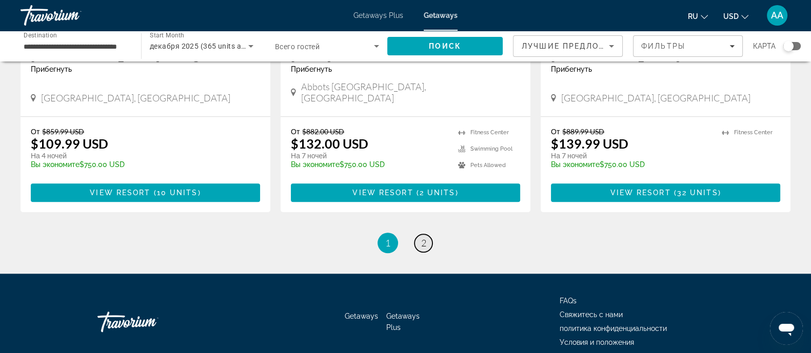
click at [425, 237] on span "2" at bounding box center [423, 242] width 5 height 11
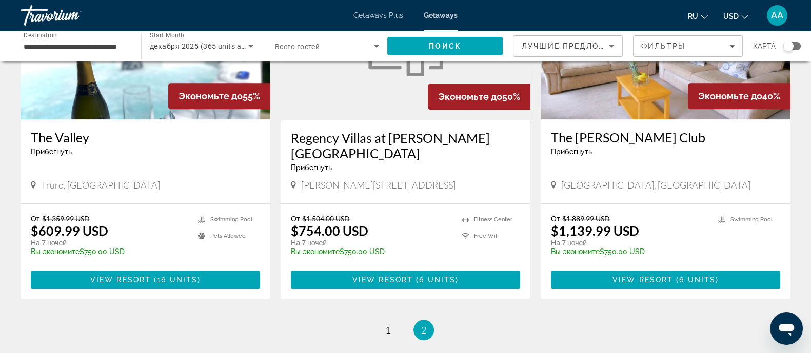
scroll to position [1337, 0]
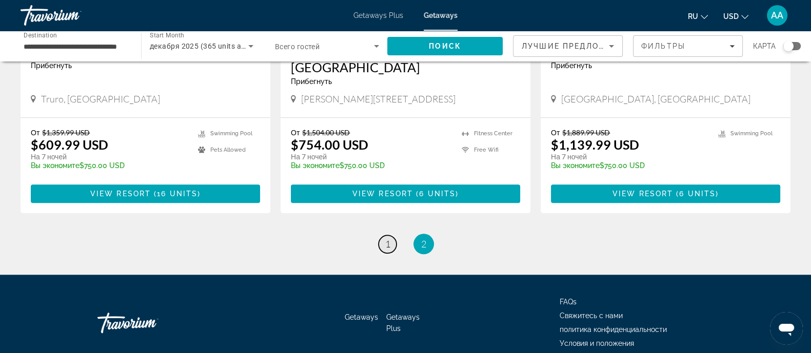
click at [387, 239] on span "1" at bounding box center [387, 244] width 5 height 11
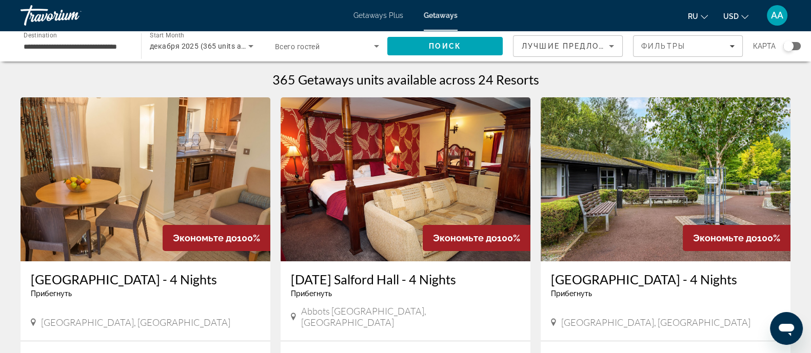
scroll to position [64, 0]
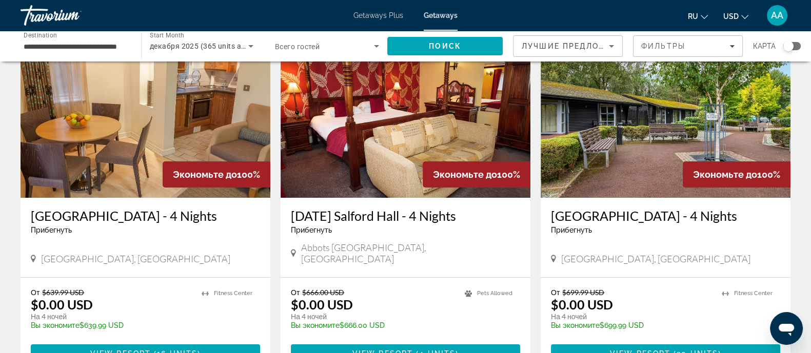
click at [34, 264] on icon "Main content" at bounding box center [33, 258] width 5 height 9
click at [101, 161] on img "Main content" at bounding box center [146, 116] width 250 height 164
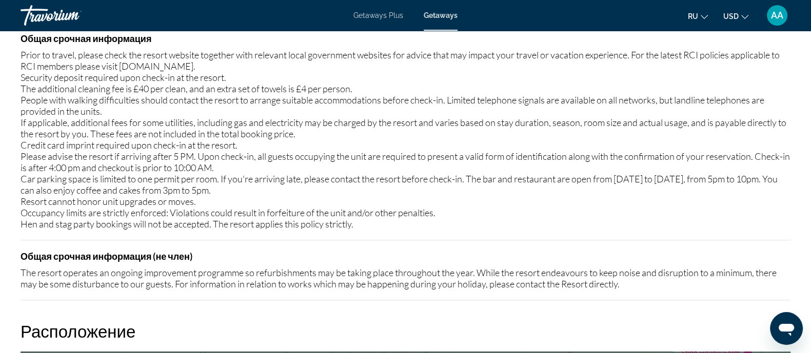
scroll to position [1090, 0]
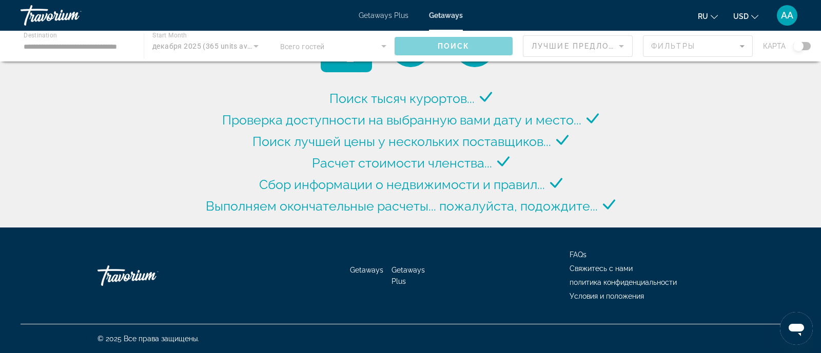
click at [172, 51] on div "Main content" at bounding box center [410, 46] width 821 height 31
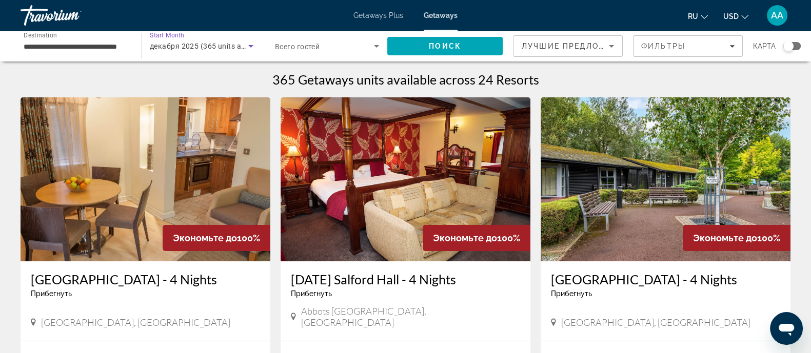
click at [185, 44] on span "декабря 2025 (365 units available)" at bounding box center [210, 46] width 120 height 8
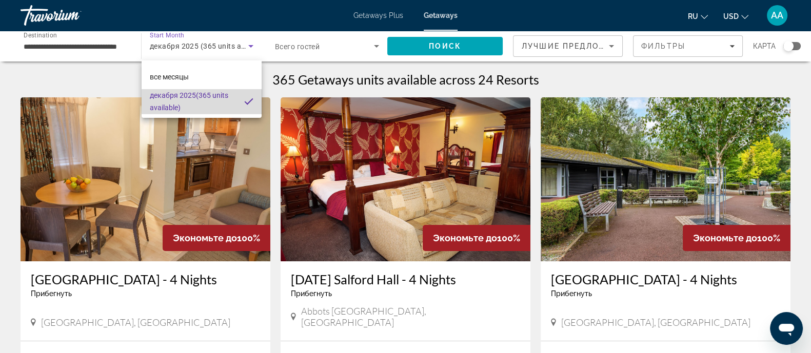
click at [247, 101] on mat-pseudo-checkbox at bounding box center [248, 101] width 9 height 9
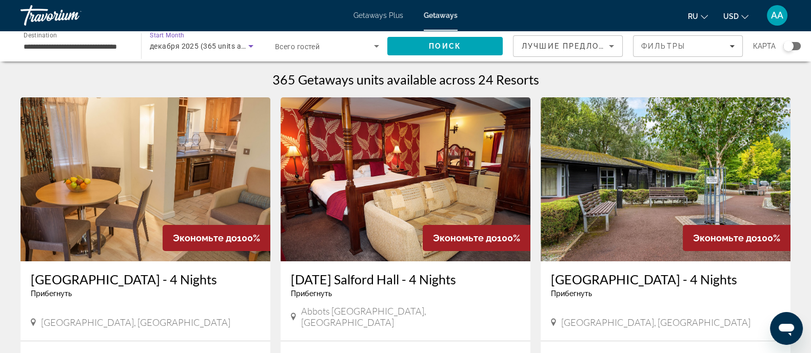
click at [183, 48] on span "декабря 2025 (365 units available)" at bounding box center [210, 46] width 120 height 8
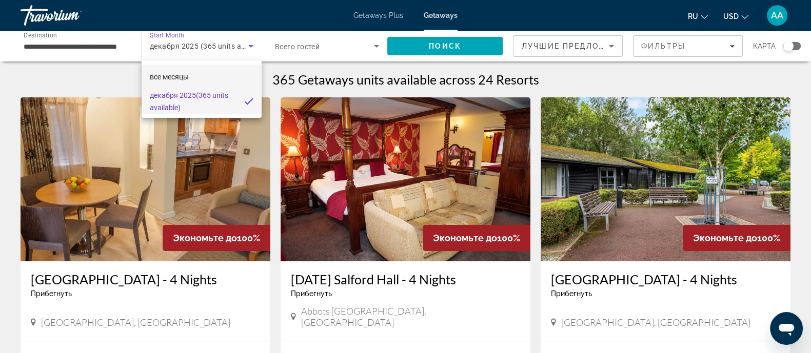
click at [184, 78] on span "все месяцы" at bounding box center [169, 77] width 39 height 8
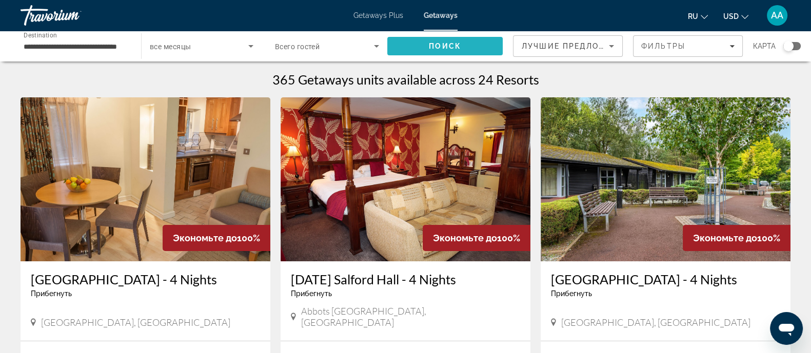
click at [420, 45] on span "Search" at bounding box center [444, 46] width 115 height 25
